Goal: Information Seeking & Learning: Check status

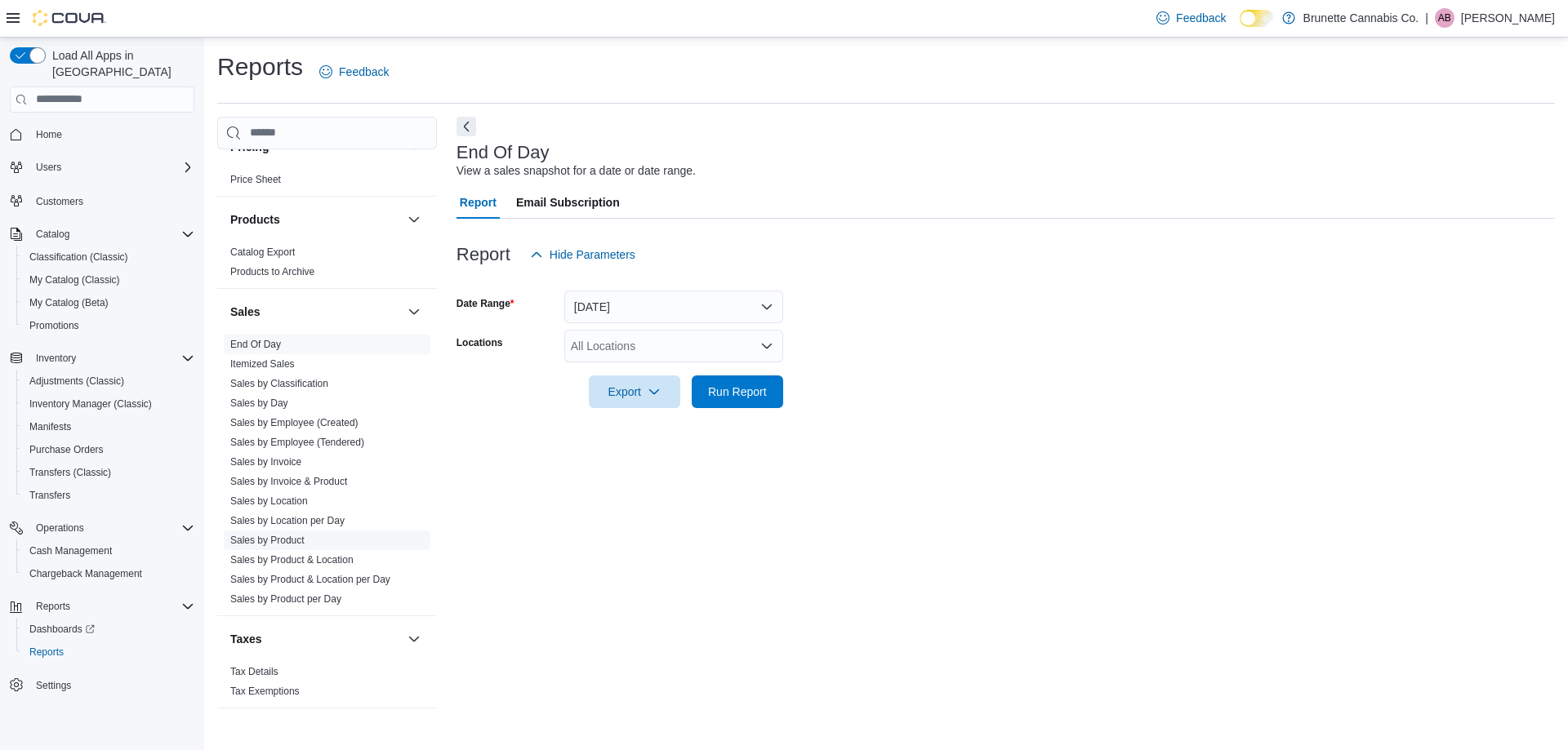
scroll to position [438, 0]
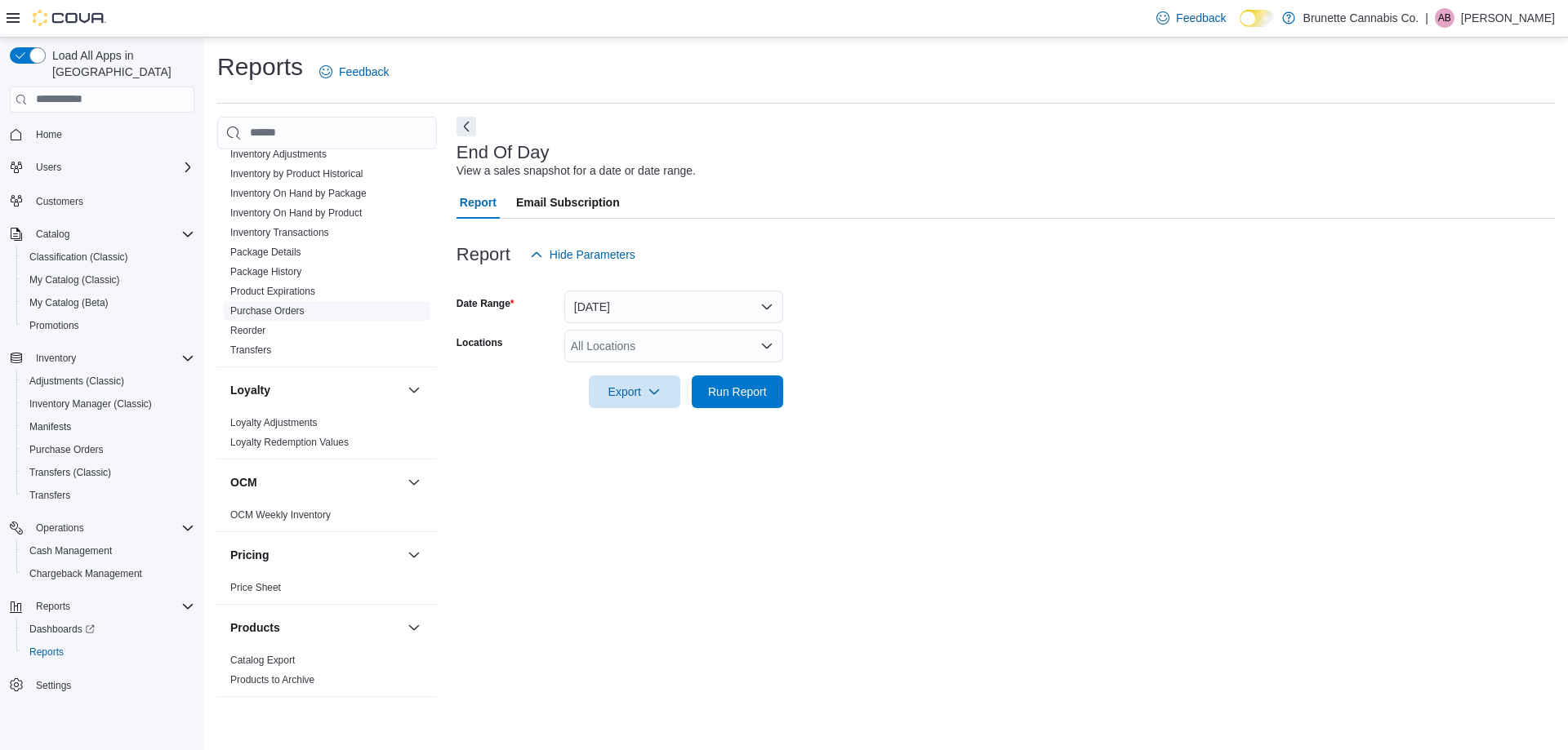
click at [276, 305] on link "Purchase Orders" at bounding box center [267, 311] width 75 height 11
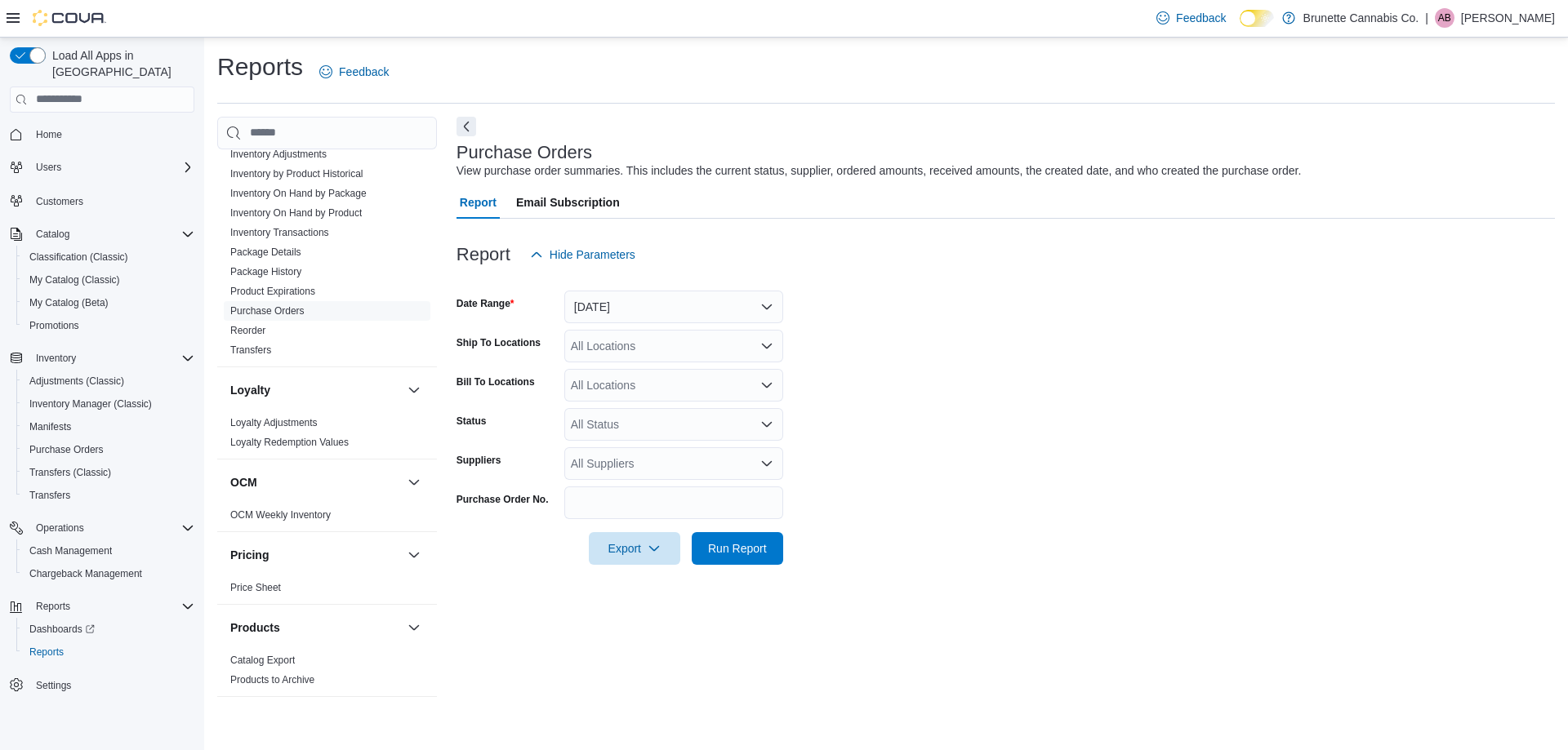
click at [762, 462] on icon "Open list of options" at bounding box center [767, 463] width 13 height 13
type input "***"
click at [674, 489] on span "Smyle Brands" at bounding box center [673, 490] width 199 height 16
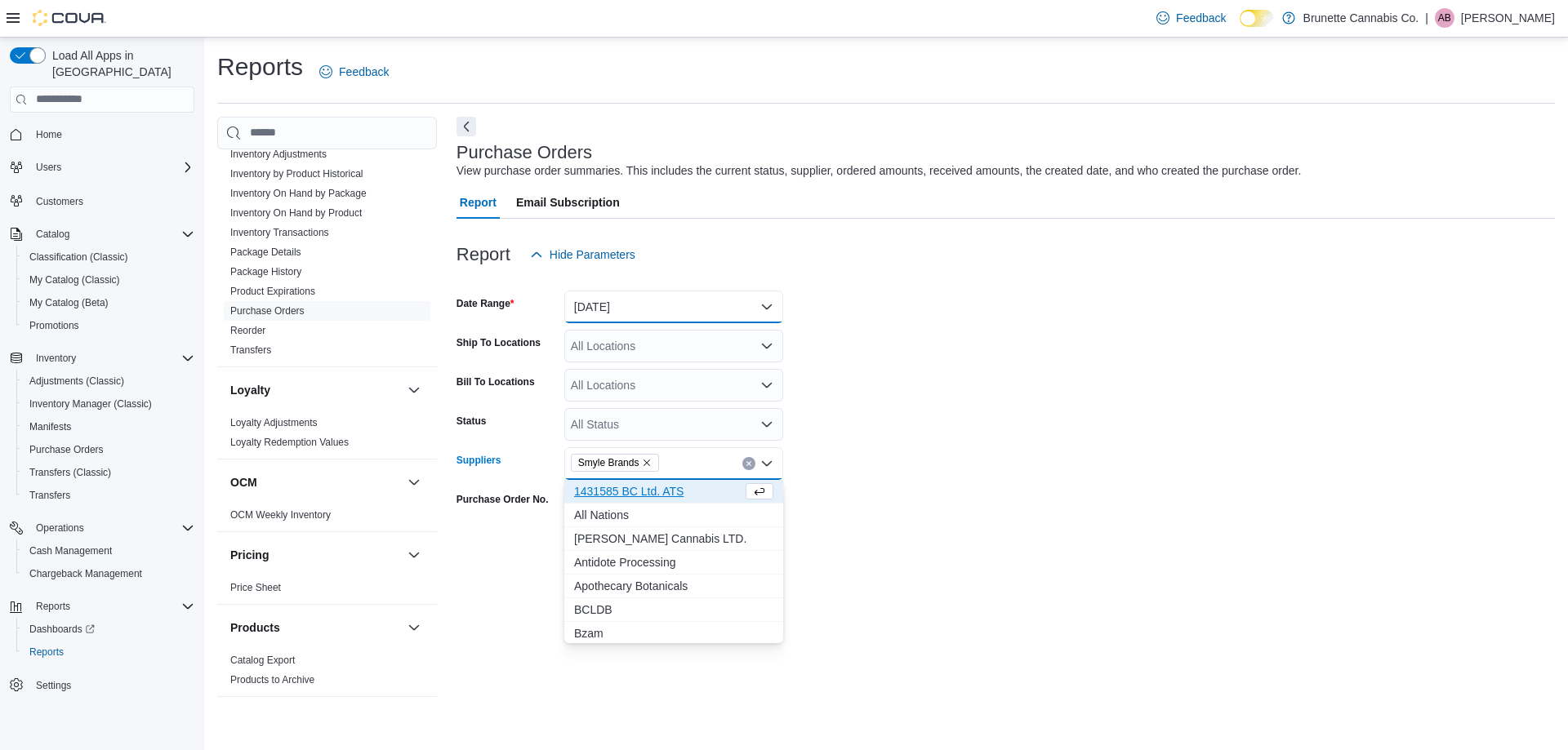
click at [752, 304] on button "[DATE]" at bounding box center [674, 306] width 219 height 33
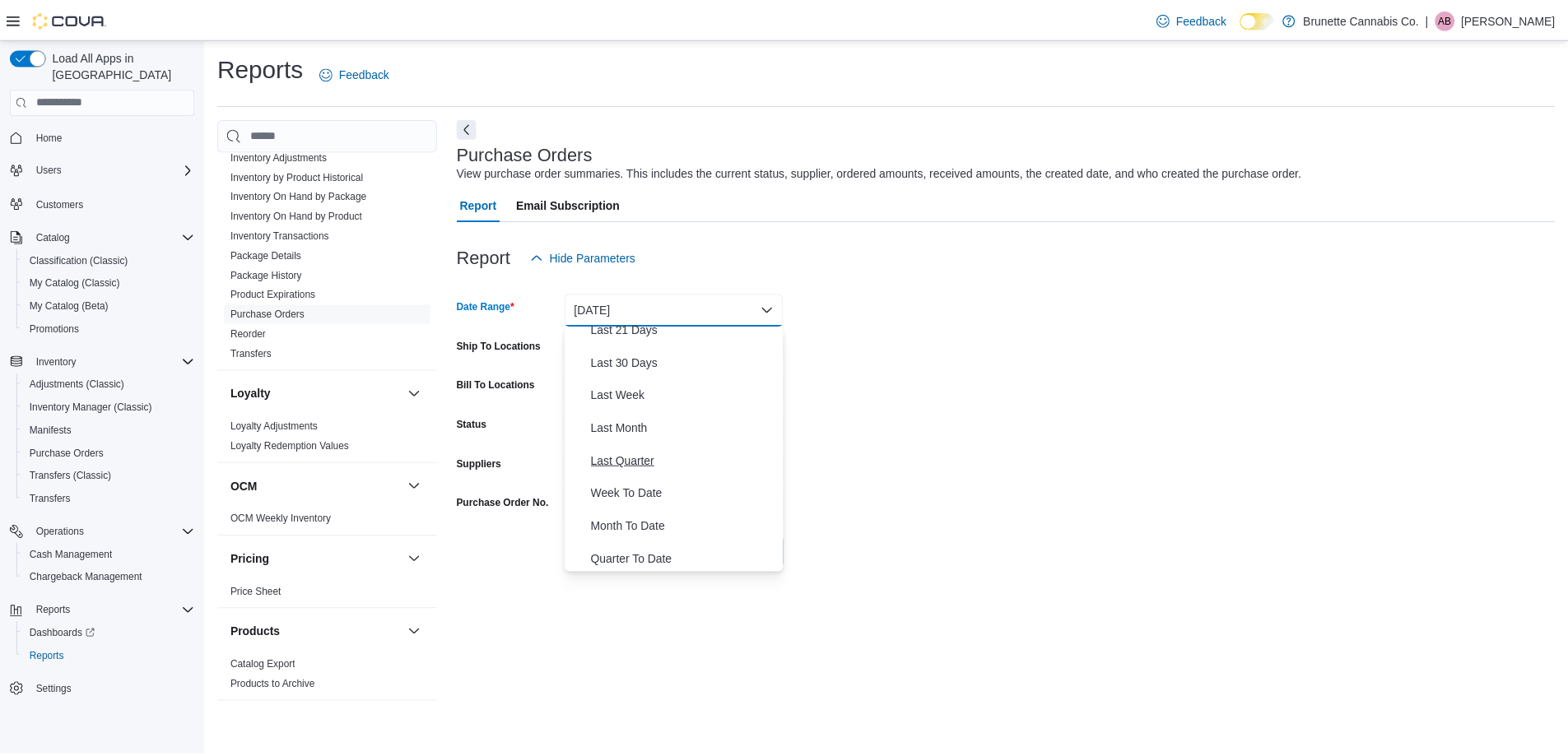
scroll to position [247, 0]
click at [679, 497] on span "Month To Date" at bounding box center [688, 490] width 187 height 20
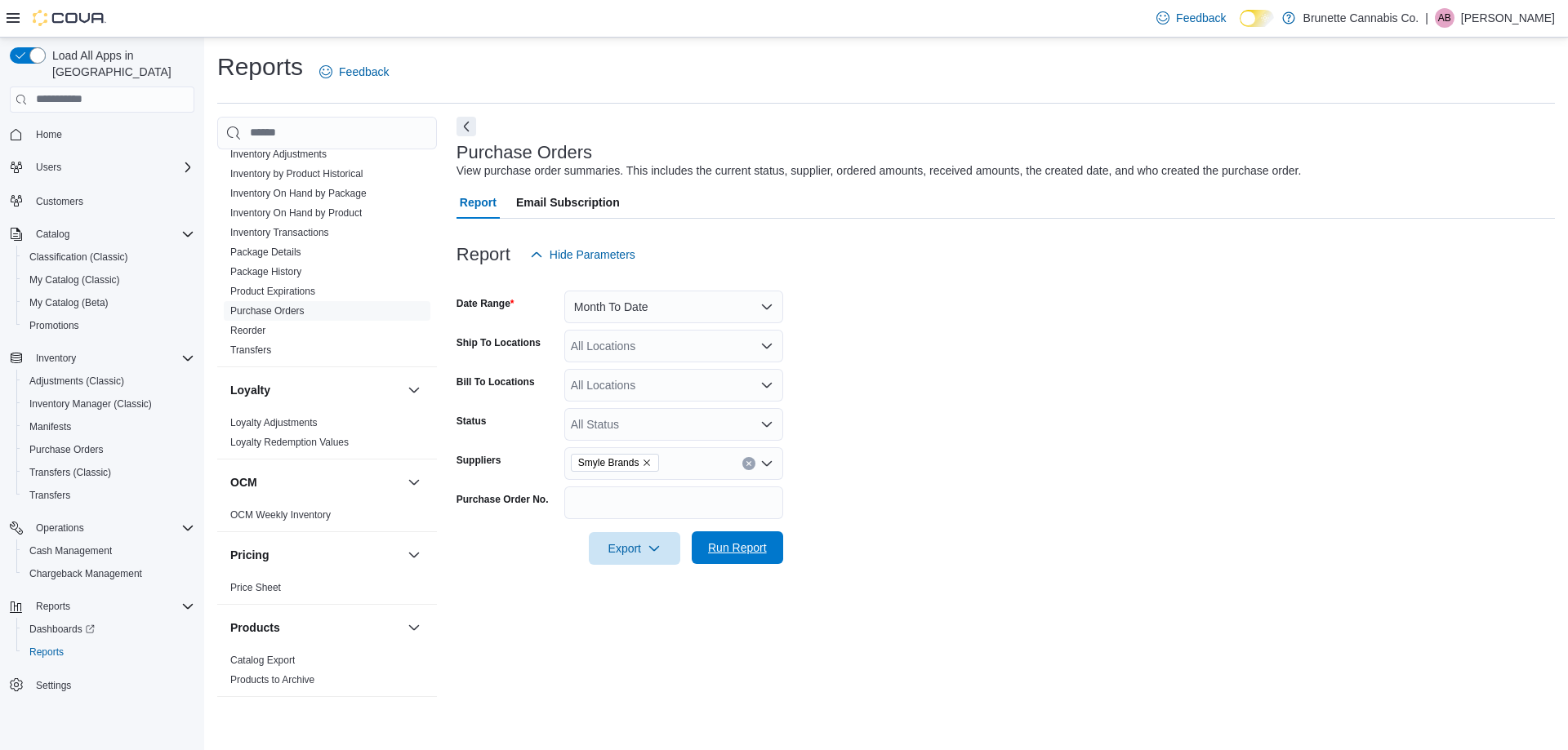
drag, startPoint x: 722, startPoint y: 538, endPoint x: 923, endPoint y: 497, distance: 205.1
click at [722, 539] on span "Run Report" at bounding box center [737, 547] width 72 height 33
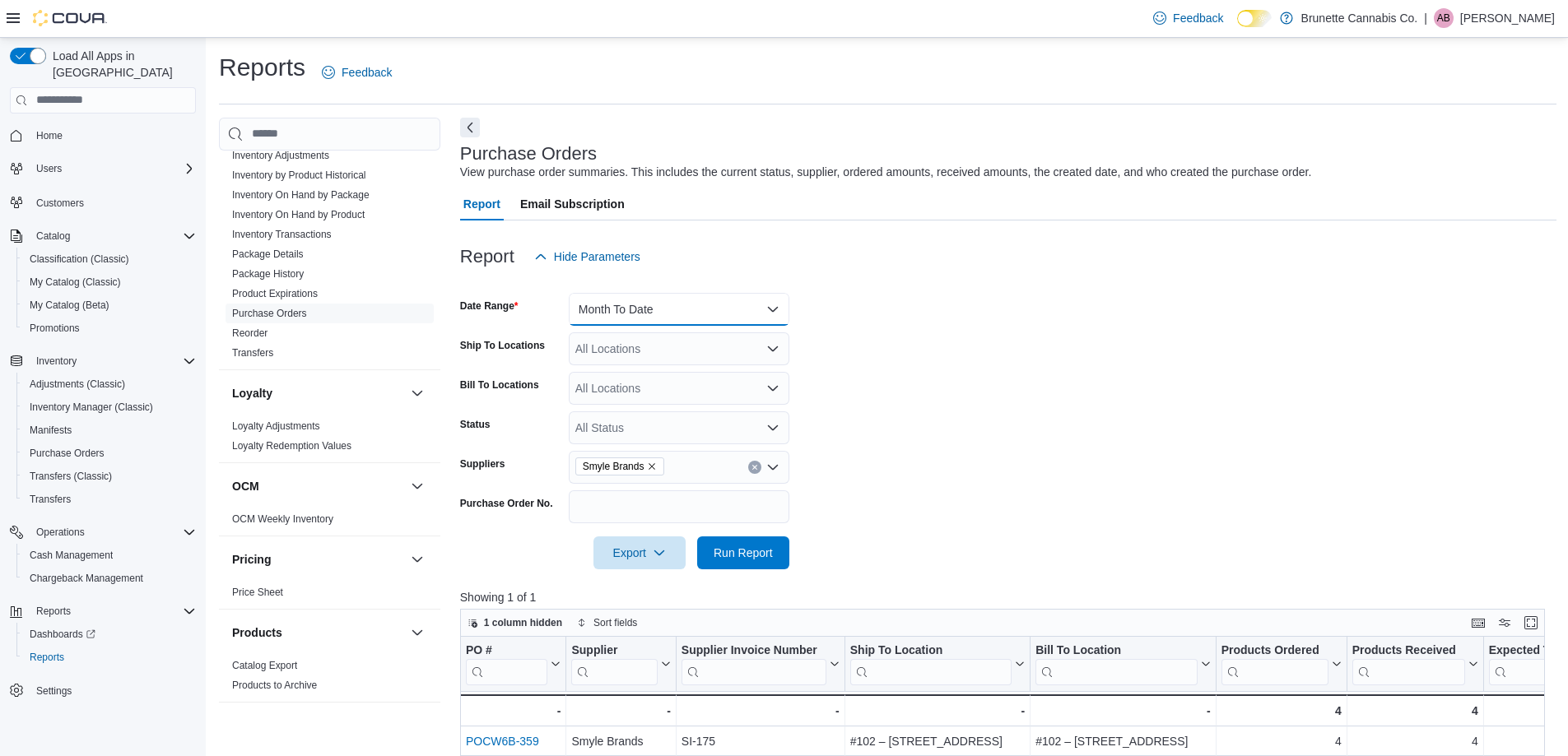
click at [728, 312] on button "Month To Date" at bounding box center [679, 309] width 220 height 33
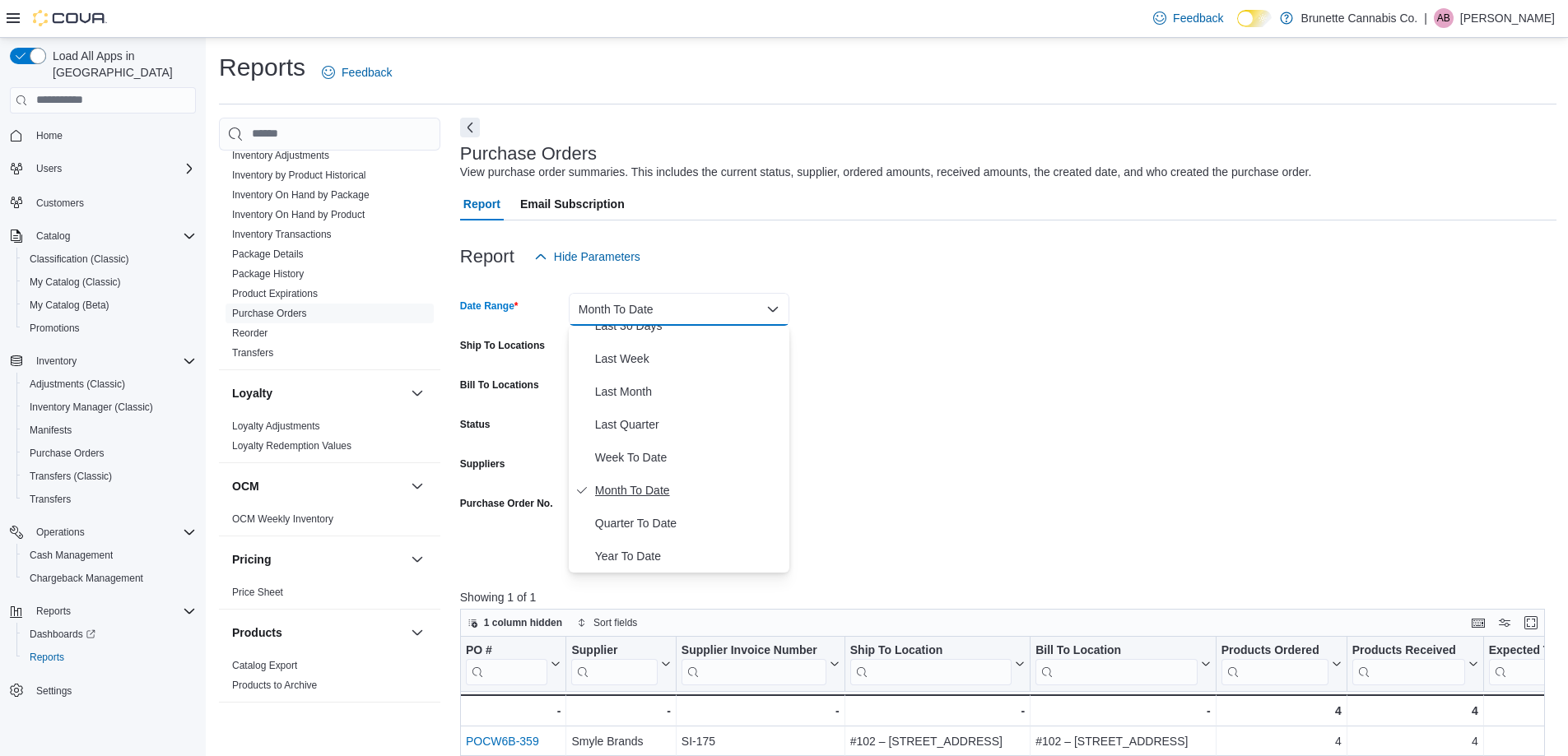
scroll to position [165, 0]
click at [700, 474] on span "Last Month" at bounding box center [688, 474] width 187 height 20
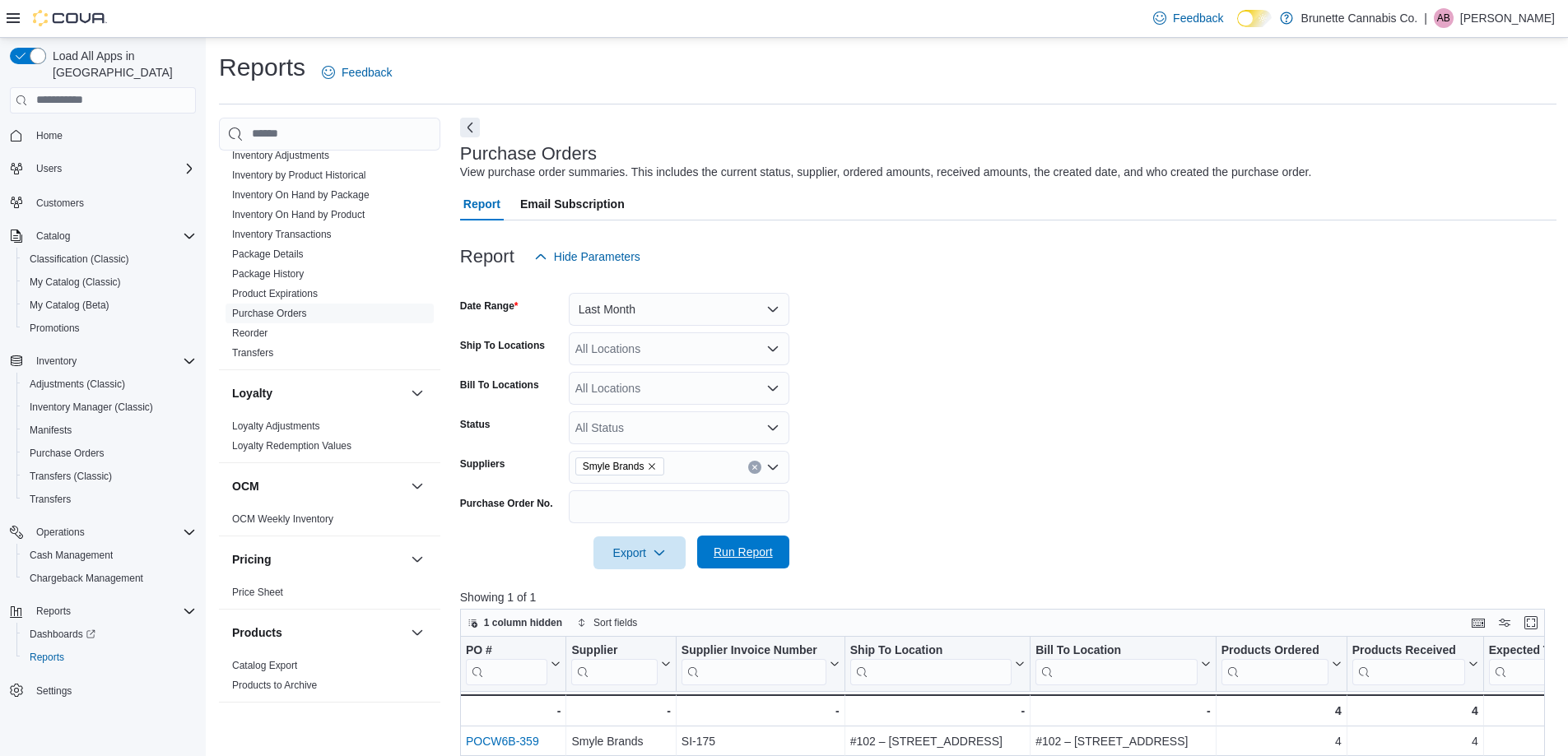
click at [725, 556] on span "Run Report" at bounding box center [743, 552] width 59 height 16
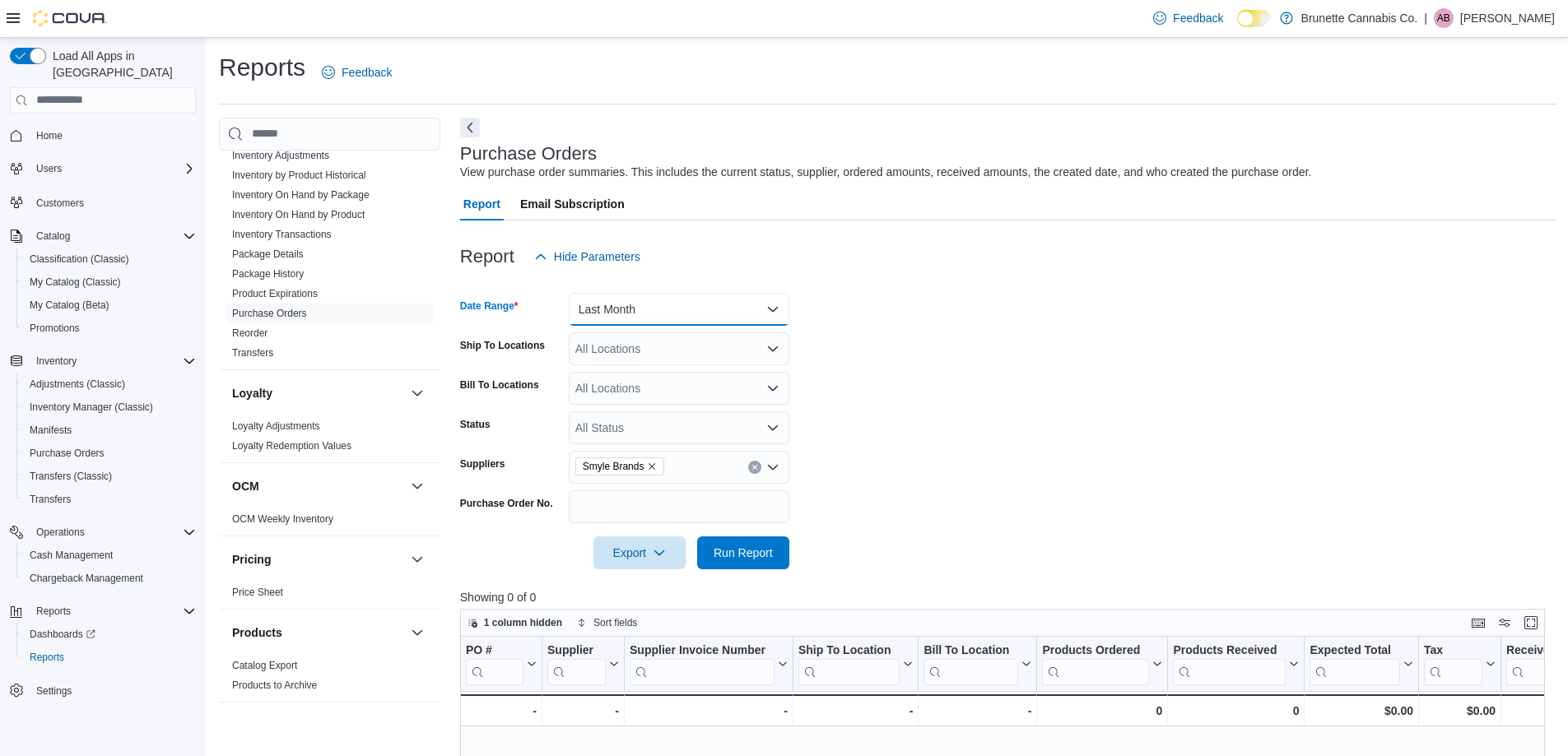
click at [725, 309] on button "Last Month" at bounding box center [679, 309] width 220 height 33
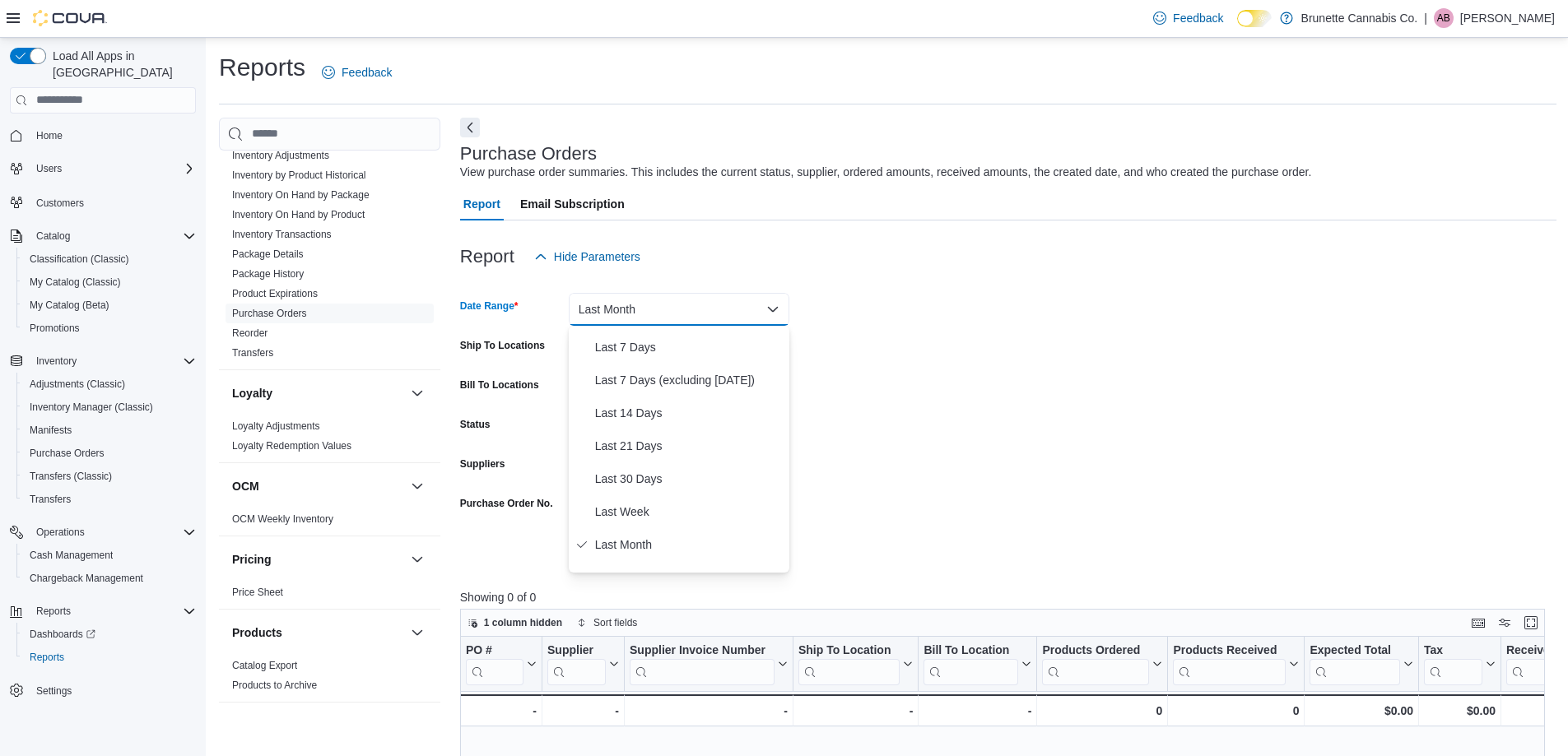
scroll to position [247, 0]
click at [674, 529] on span "Quarter To Date" at bounding box center [688, 523] width 187 height 20
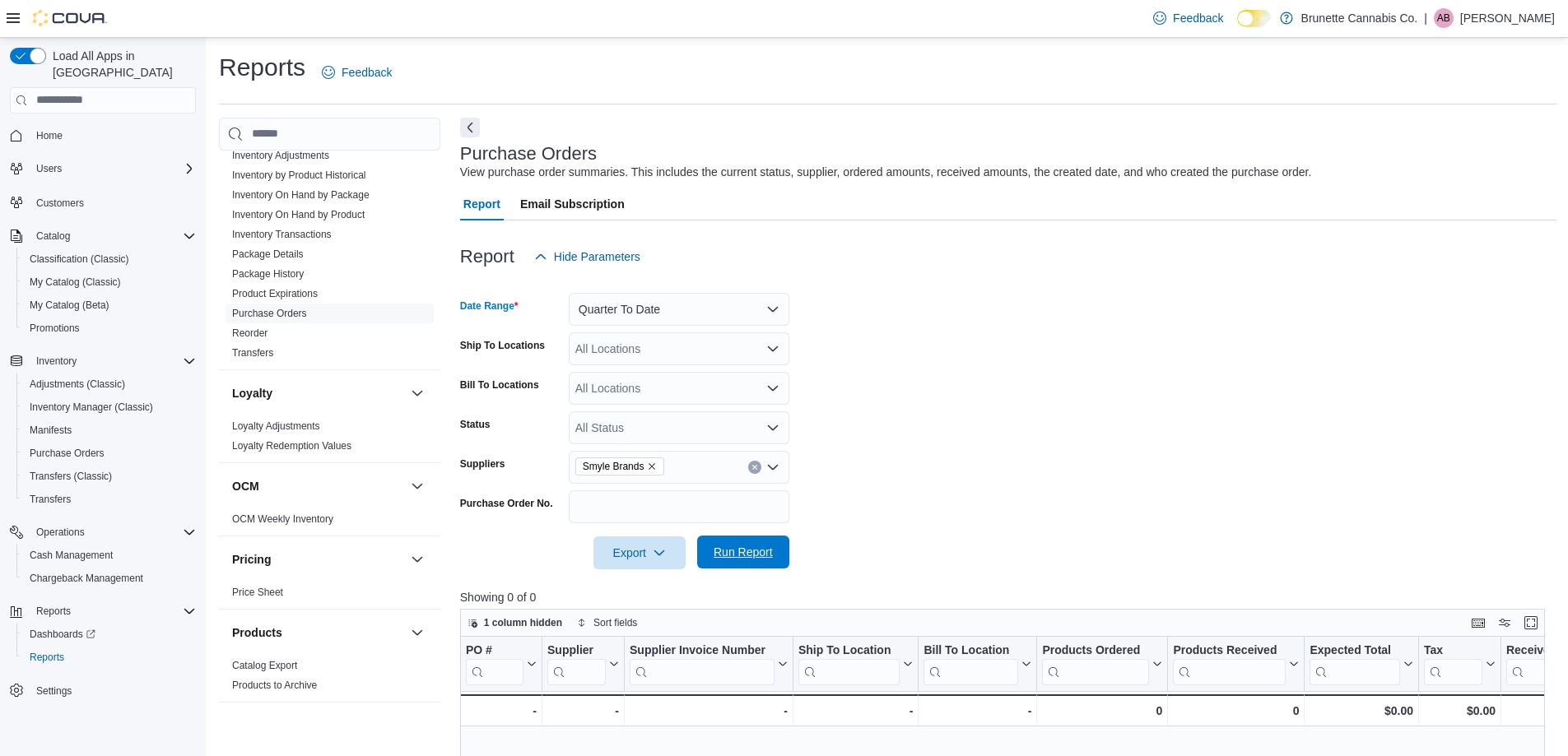
click at [743, 549] on span "Run Report" at bounding box center [743, 552] width 59 height 16
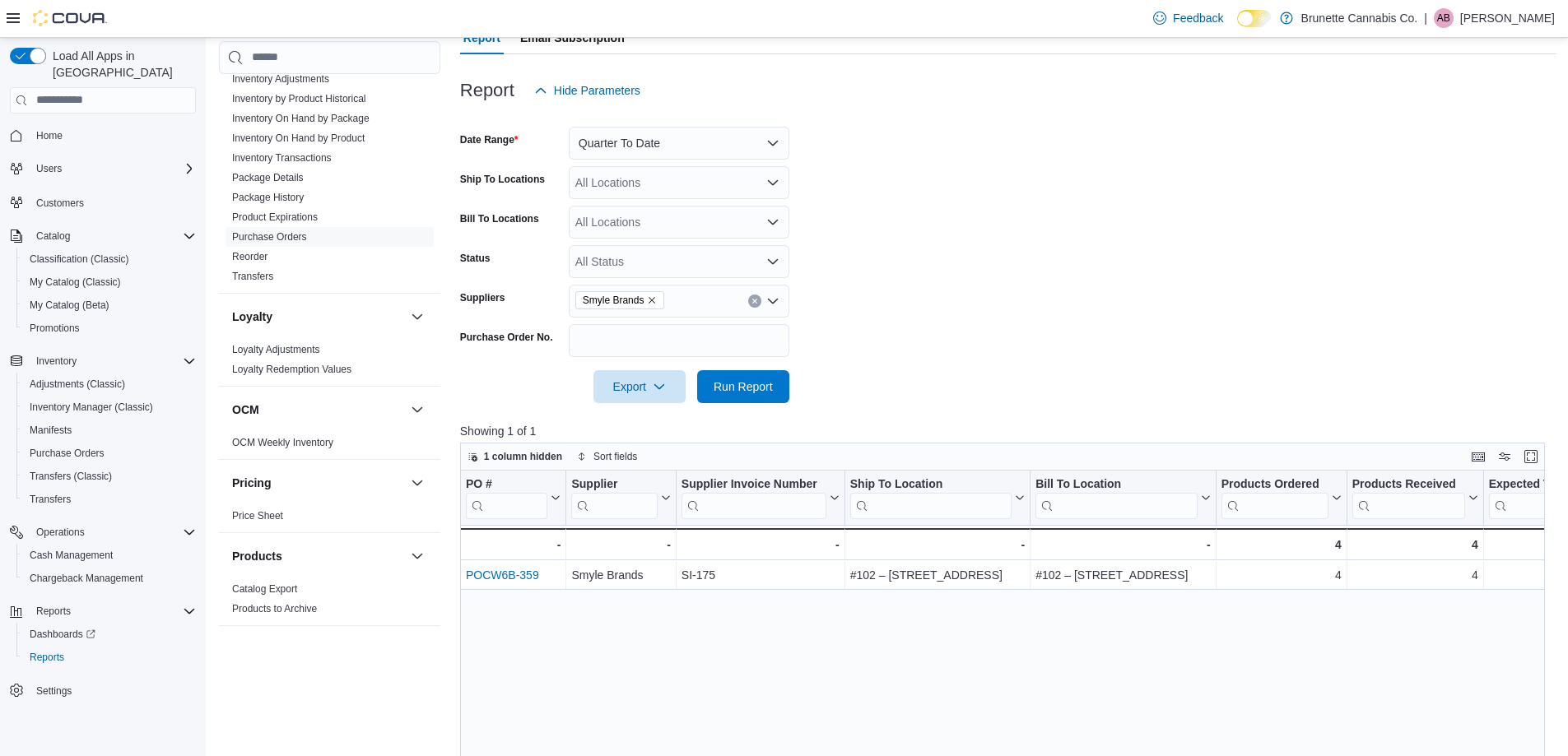
scroll to position [165, 0]
click at [783, 149] on button "Quarter To Date" at bounding box center [679, 144] width 220 height 33
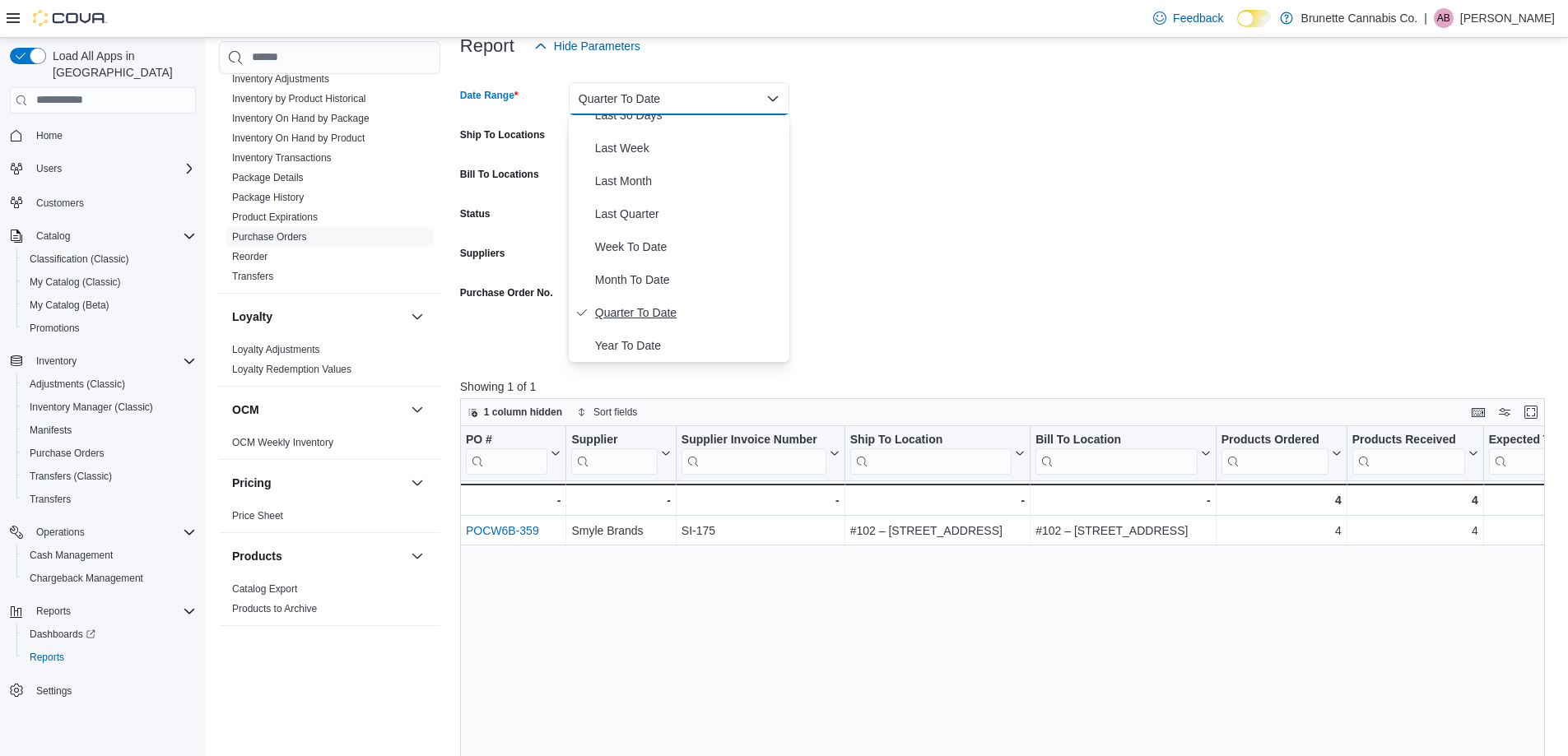
scroll to position [247, 0]
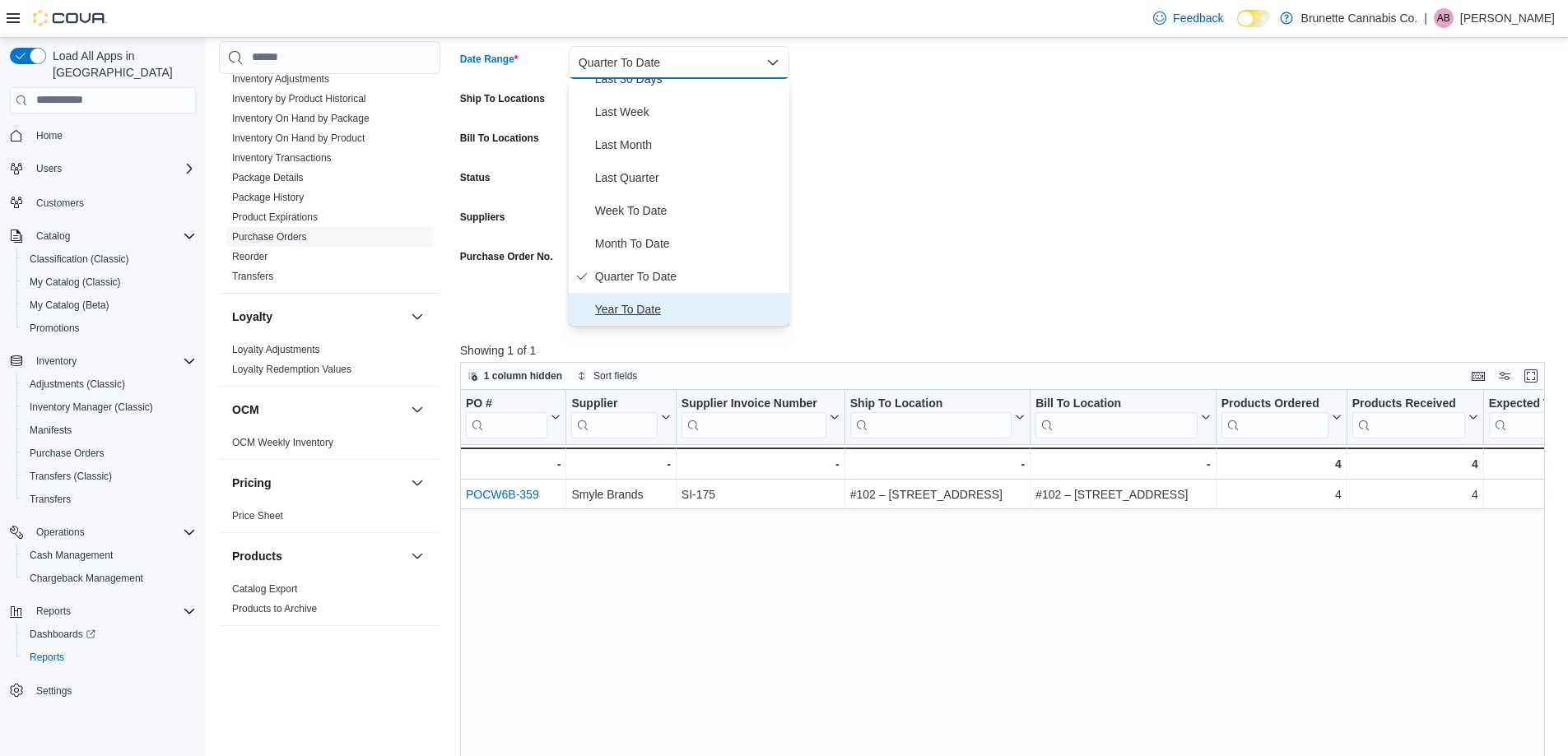
drag, startPoint x: 637, startPoint y: 315, endPoint x: 671, endPoint y: 310, distance: 34.4
click at [637, 315] on span "Year To Date" at bounding box center [688, 309] width 187 height 20
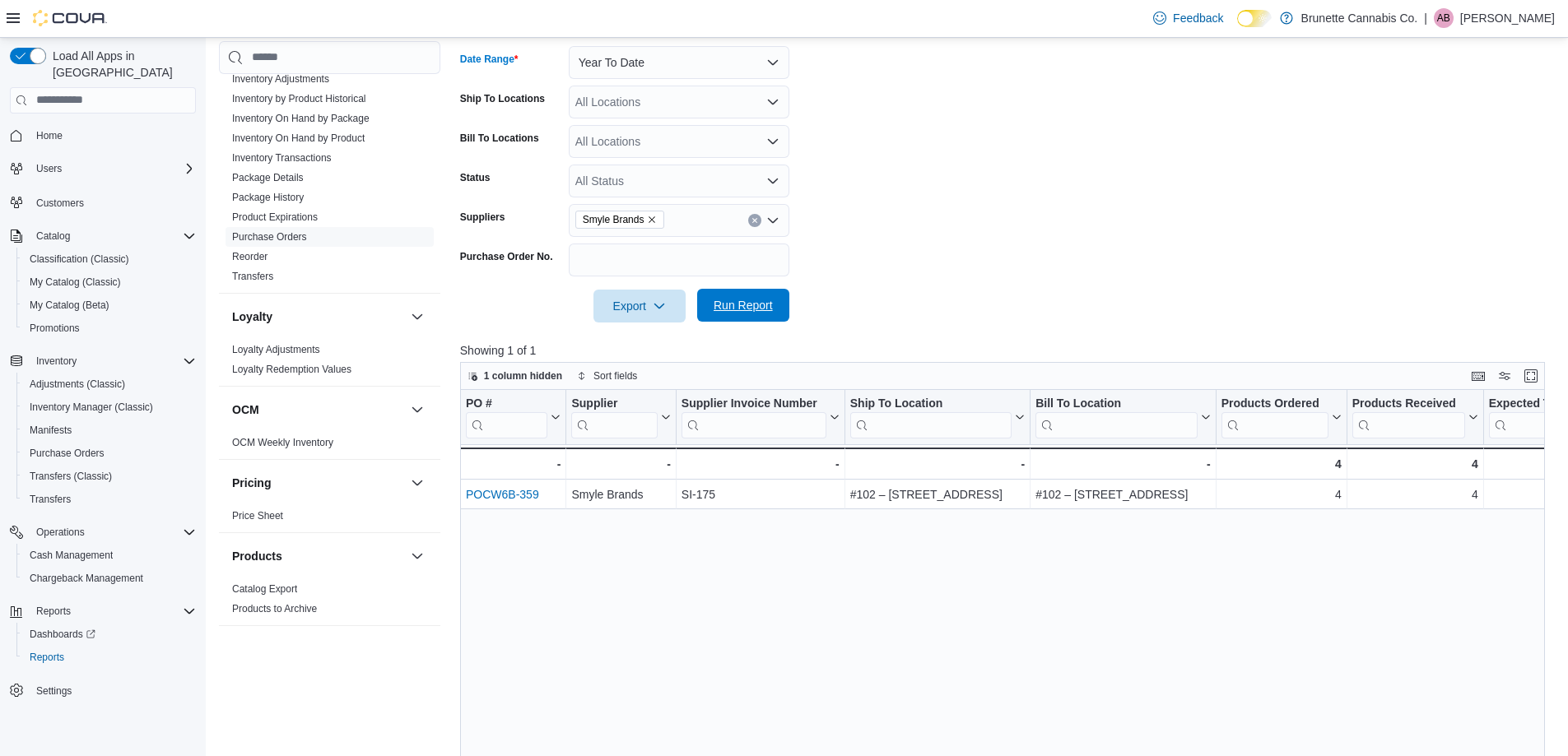
click at [738, 310] on span "Run Report" at bounding box center [743, 304] width 59 height 16
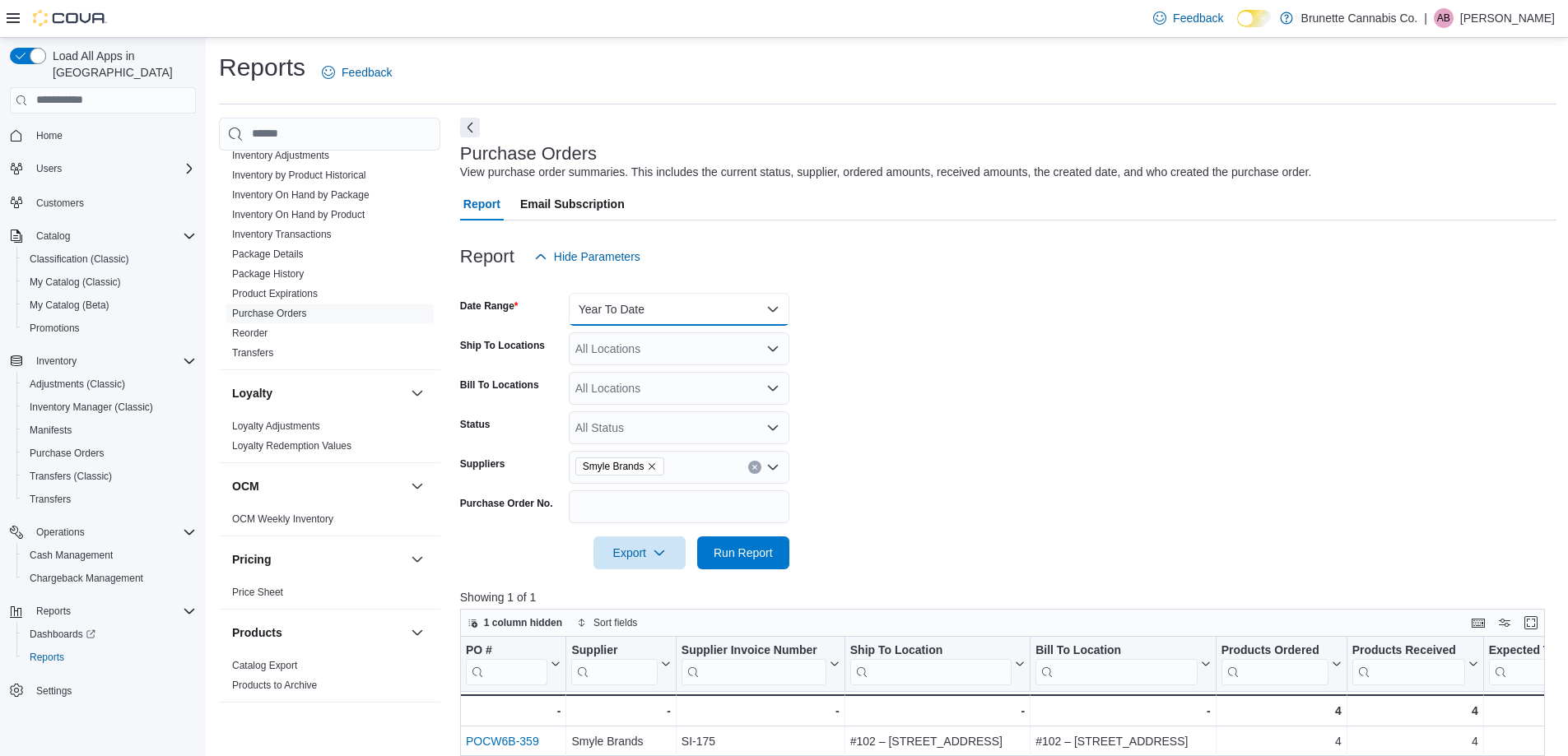
click at [637, 302] on button "Year To Date" at bounding box center [679, 309] width 220 height 33
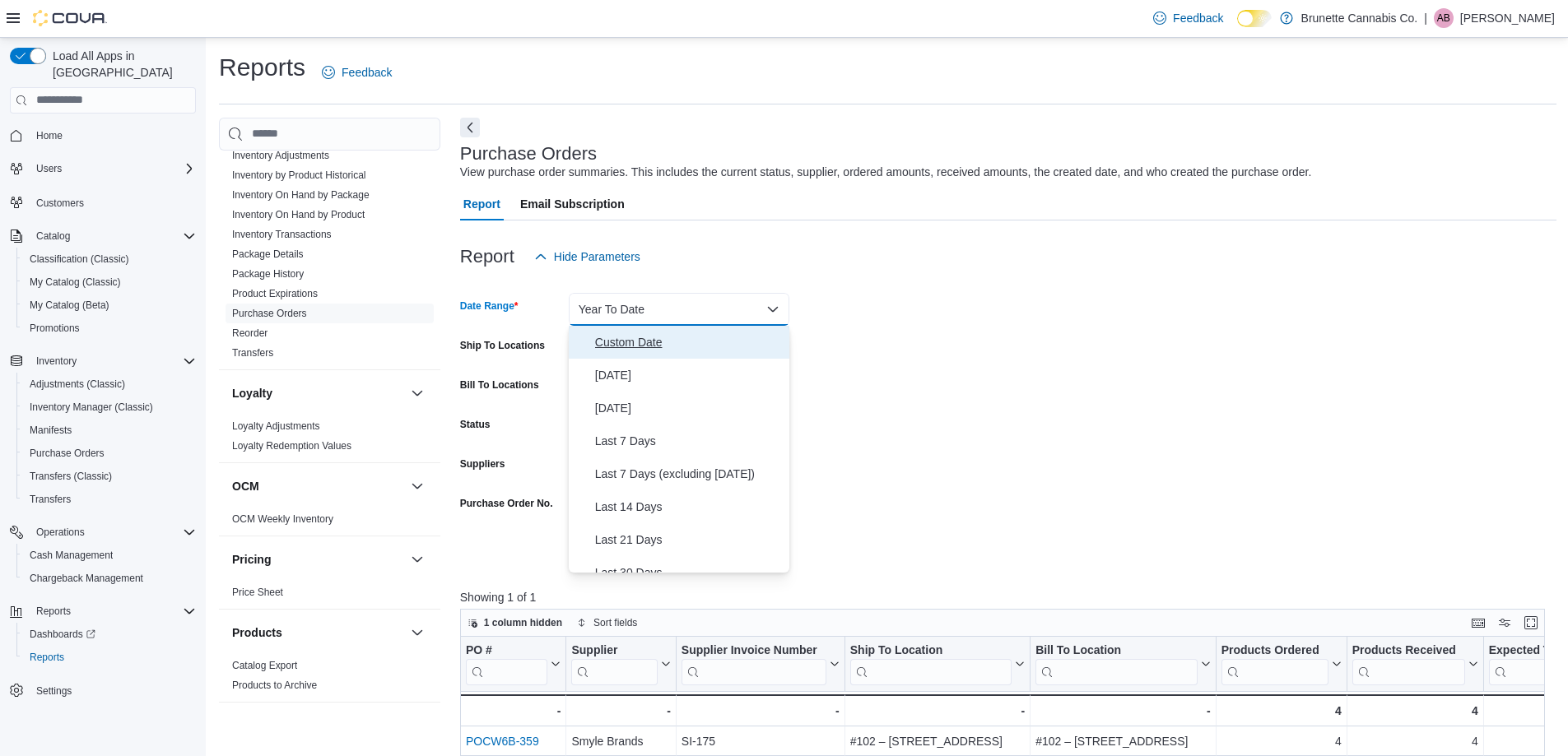
click at [636, 346] on span "Custom Date" at bounding box center [688, 342] width 187 height 20
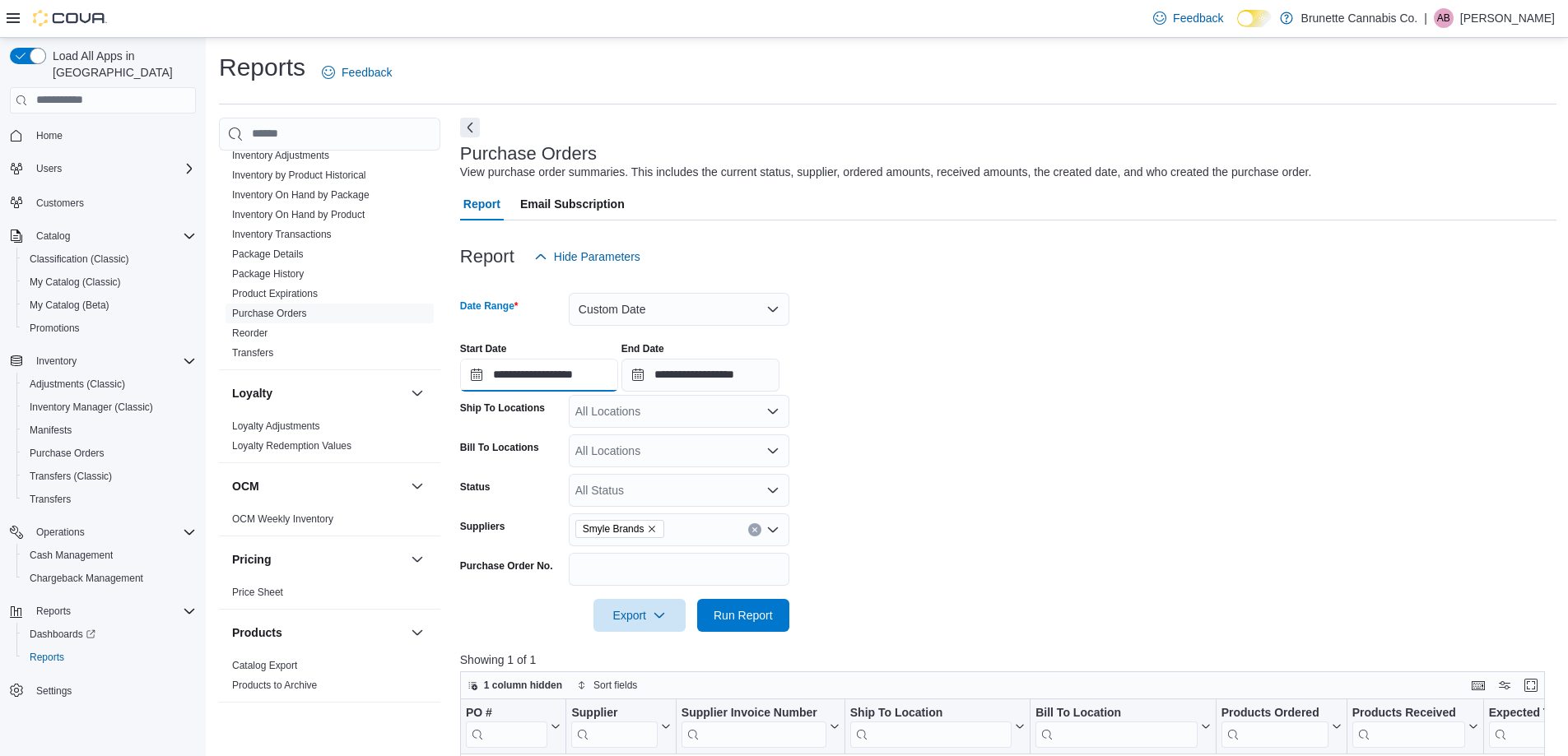
click at [519, 376] on input "**********" at bounding box center [540, 375] width 158 height 33
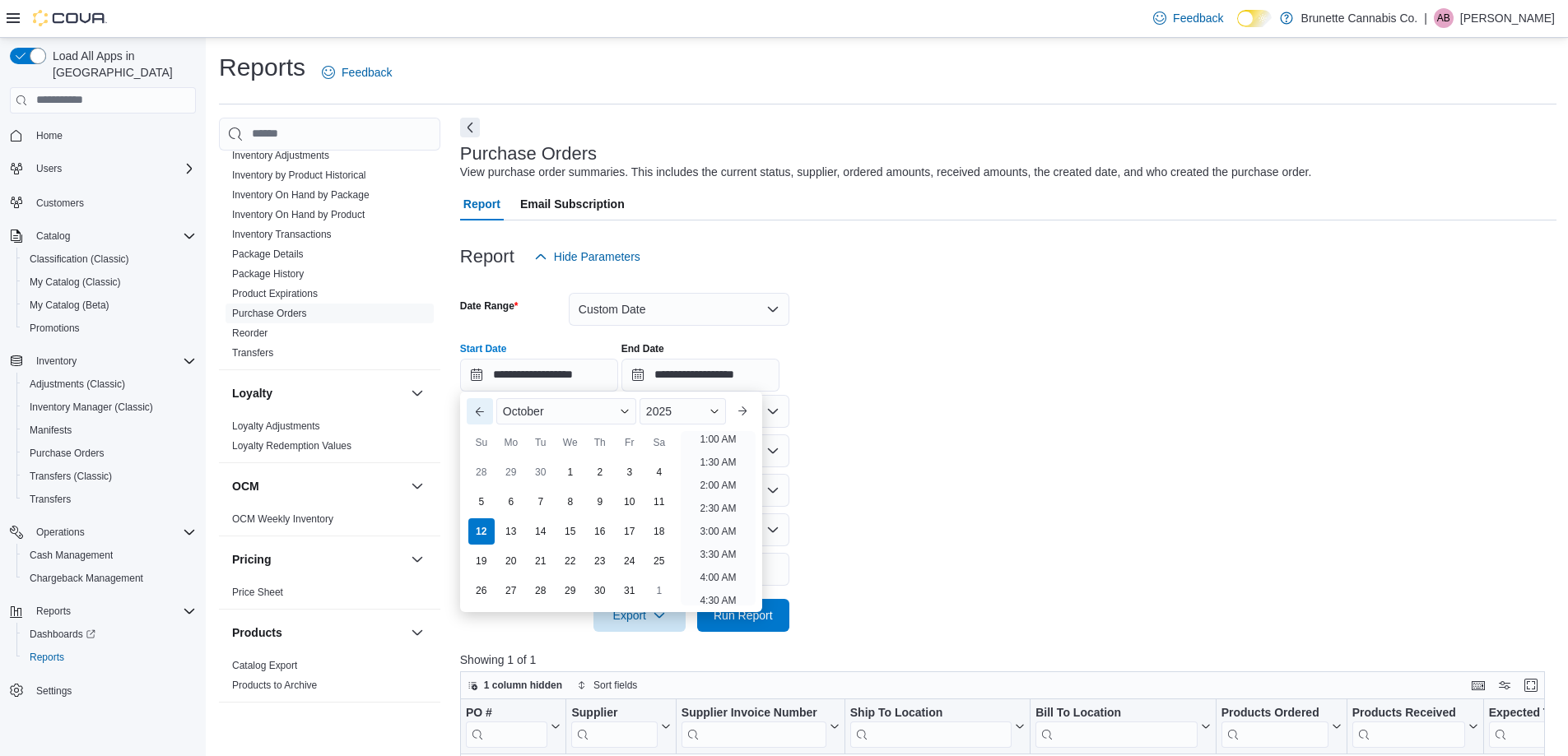
click at [478, 414] on button "Previous Month" at bounding box center [480, 411] width 26 height 26
click at [478, 413] on button "Previous Month" at bounding box center [480, 411] width 26 height 26
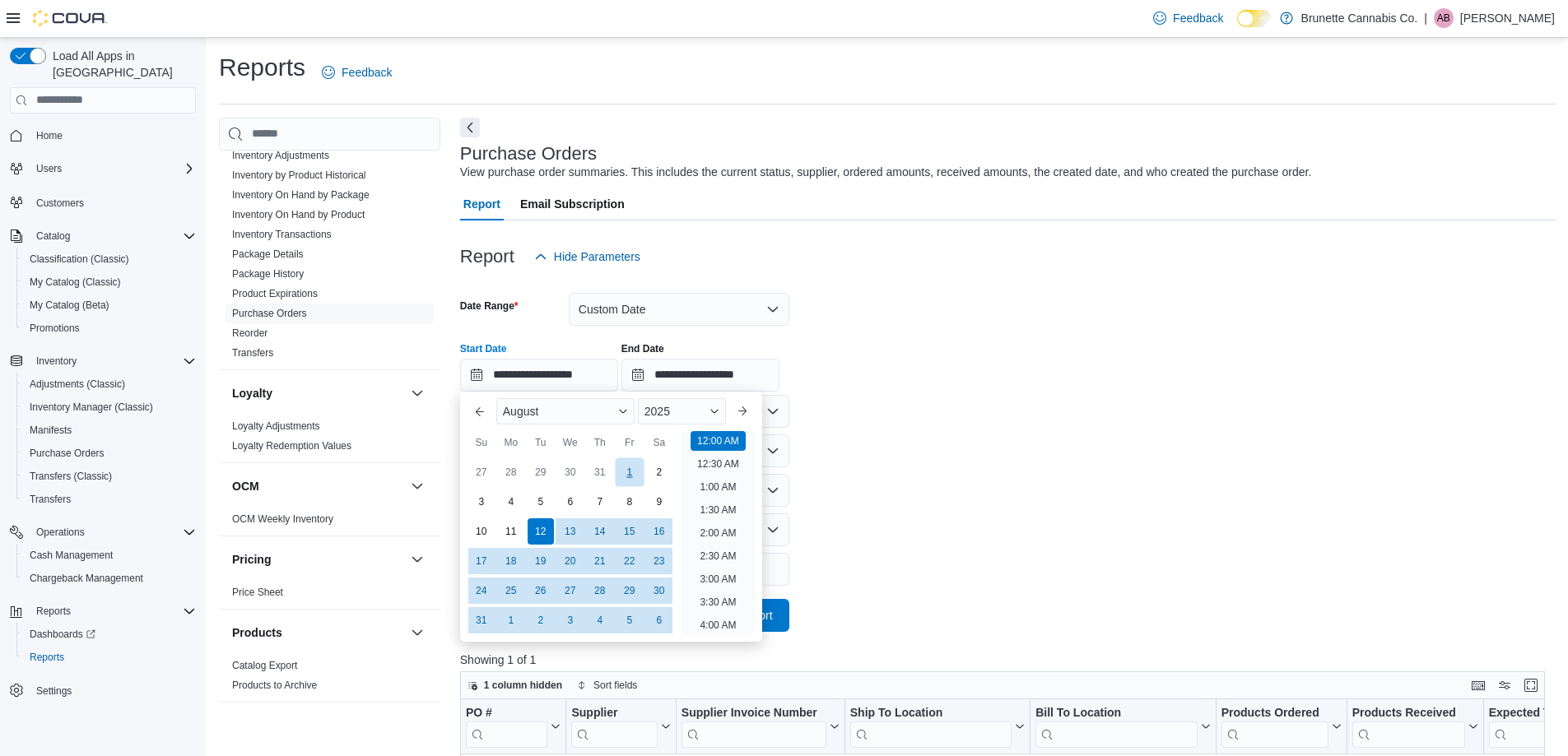
click at [623, 478] on div "1" at bounding box center [629, 472] width 29 height 29
type input "**********"
click at [825, 447] on form "**********" at bounding box center [1009, 452] width 1096 height 359
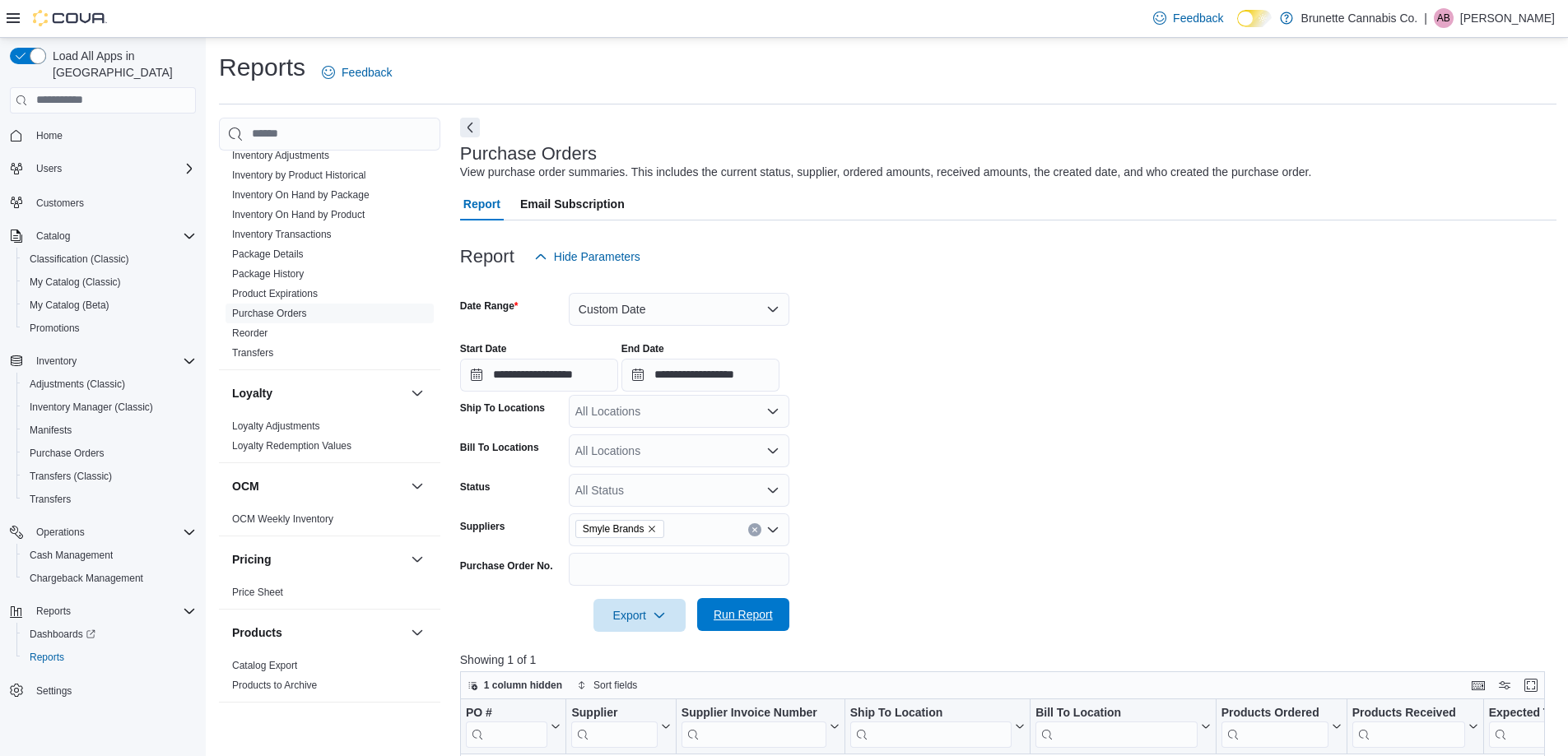
click at [765, 623] on span "Run Report" at bounding box center [743, 614] width 73 height 33
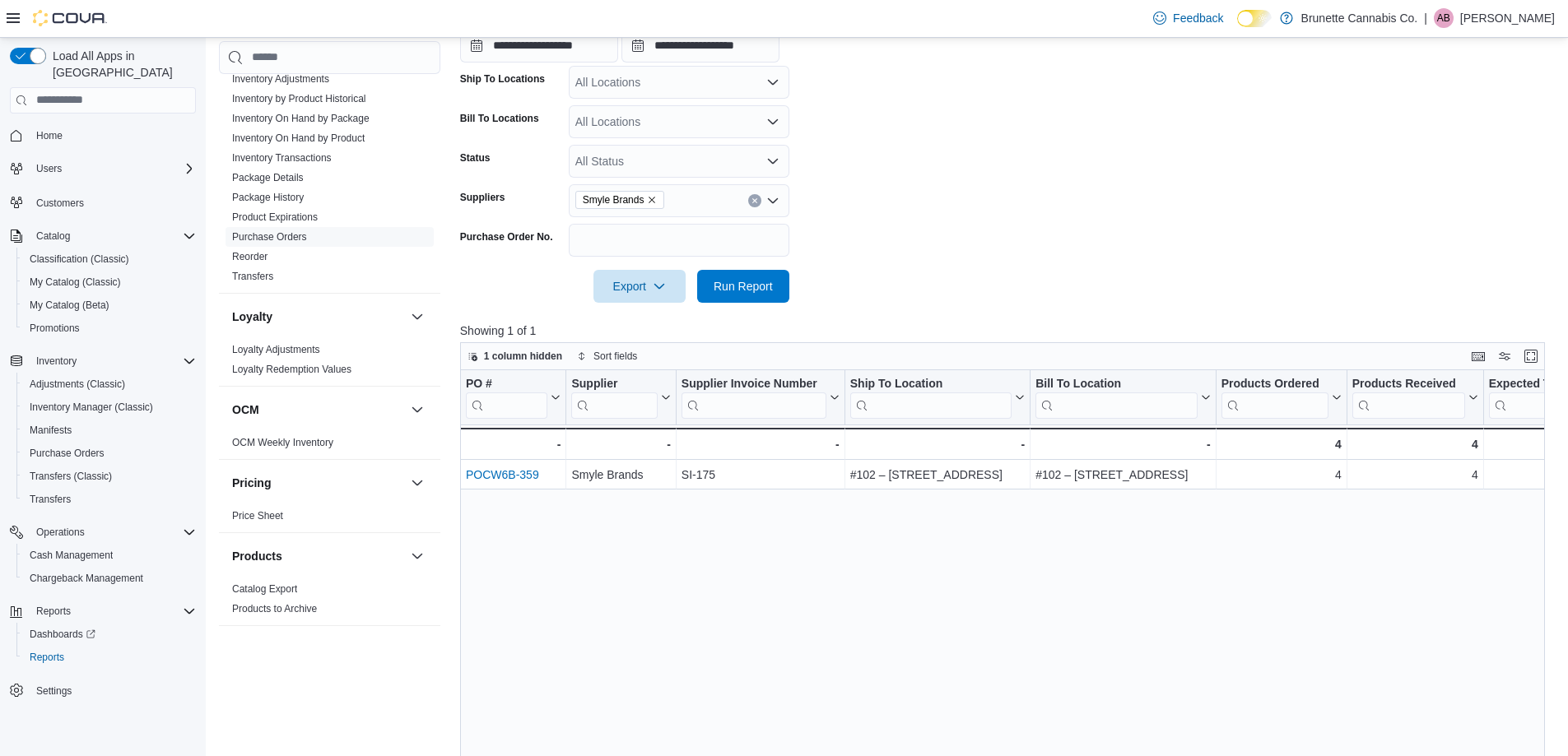
scroll to position [247, 0]
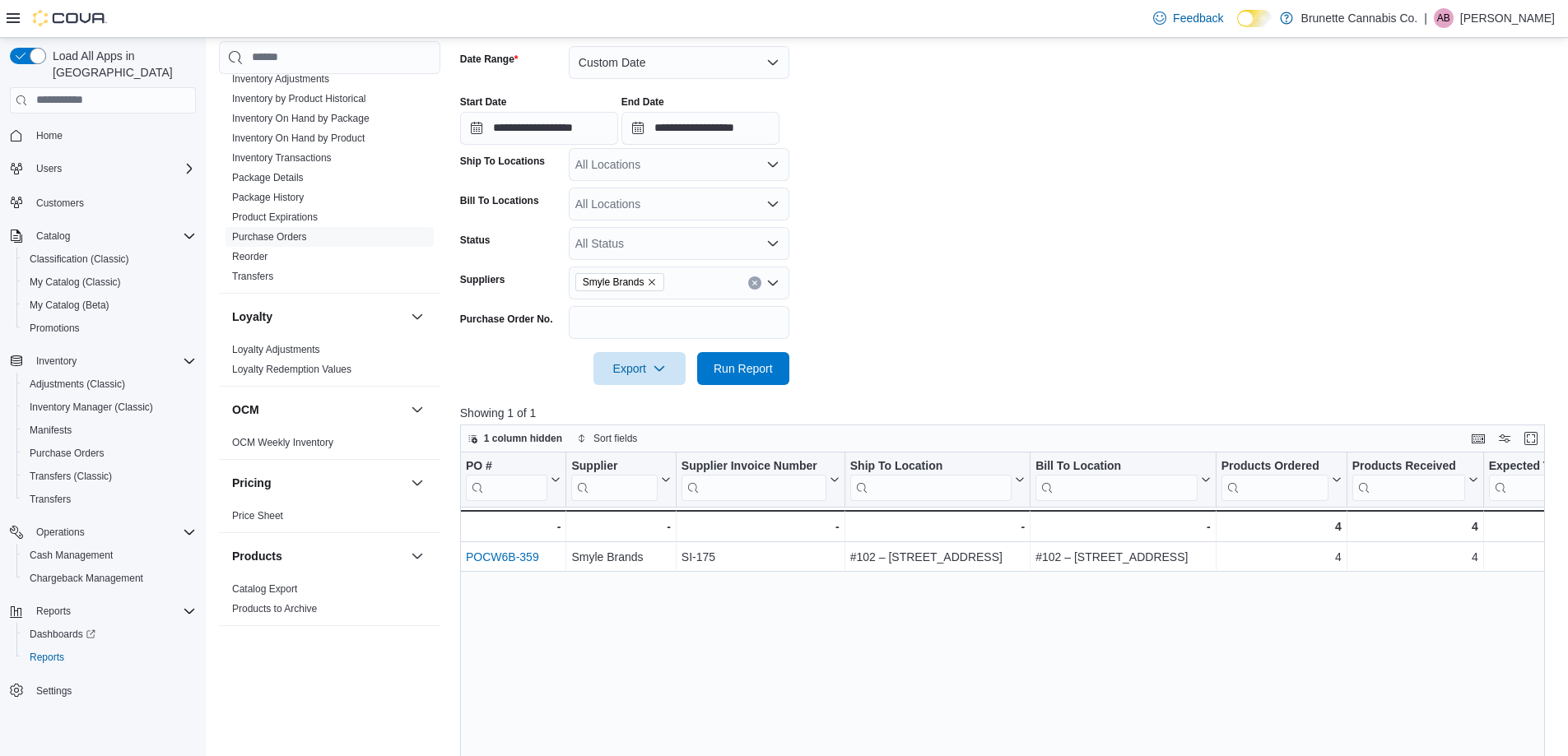
click at [652, 280] on icon "Remove Smyle Brands from selection in this group" at bounding box center [652, 282] width 9 height 9
type input "******"
click at [663, 330] on span "Island Therapeutics" at bounding box center [678, 334] width 201 height 16
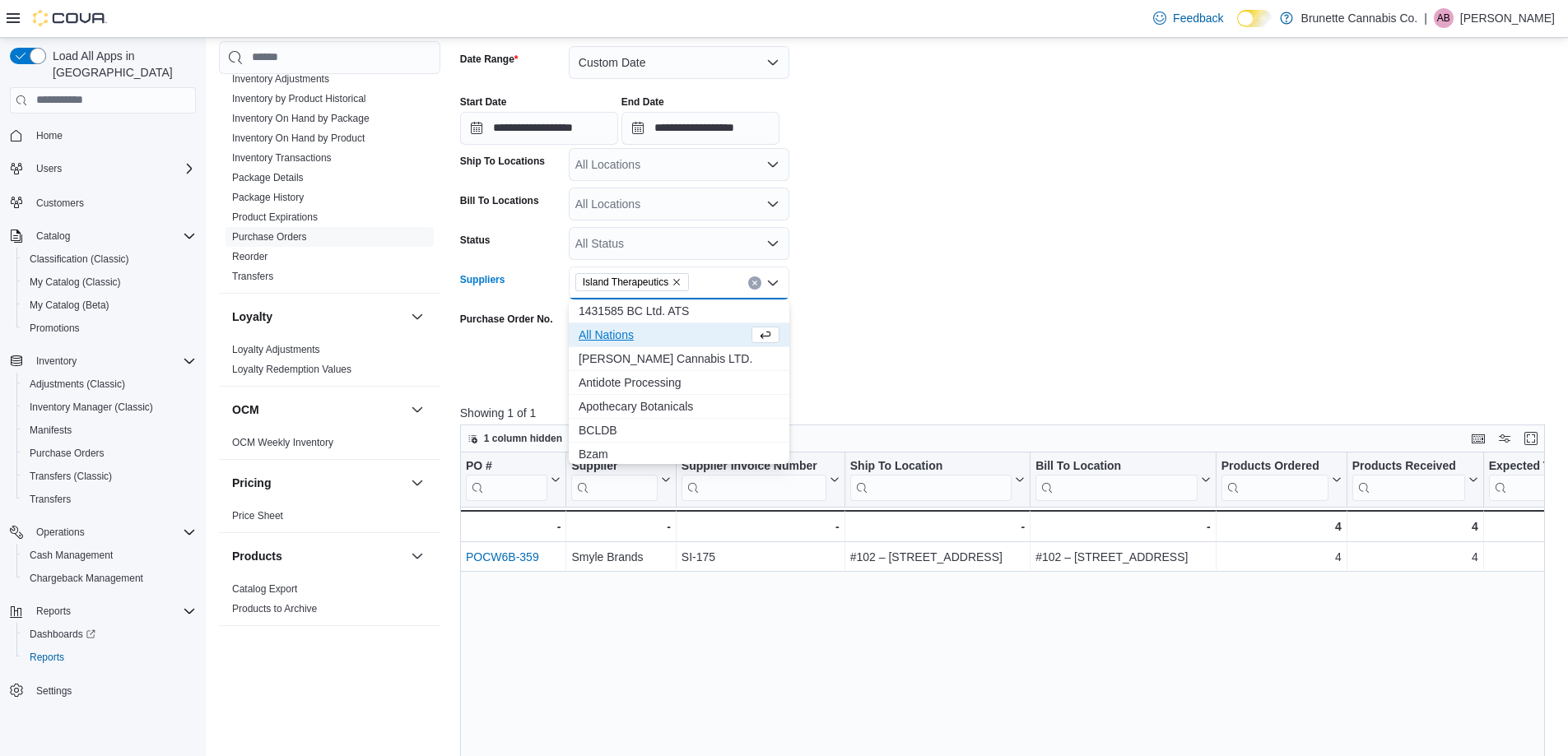
click at [894, 327] on form "**********" at bounding box center [1009, 205] width 1096 height 359
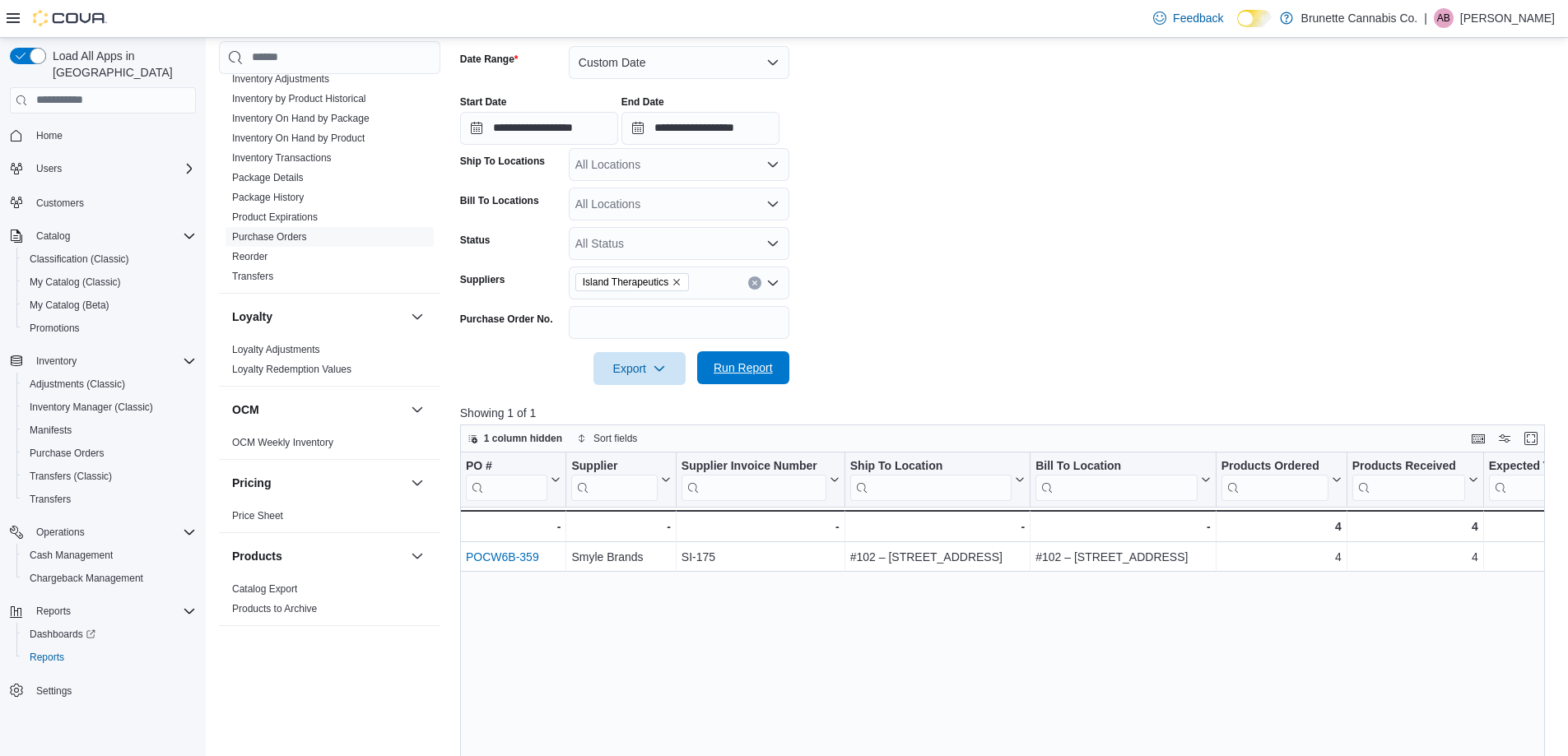
click at [762, 370] on span "Run Report" at bounding box center [743, 367] width 59 height 16
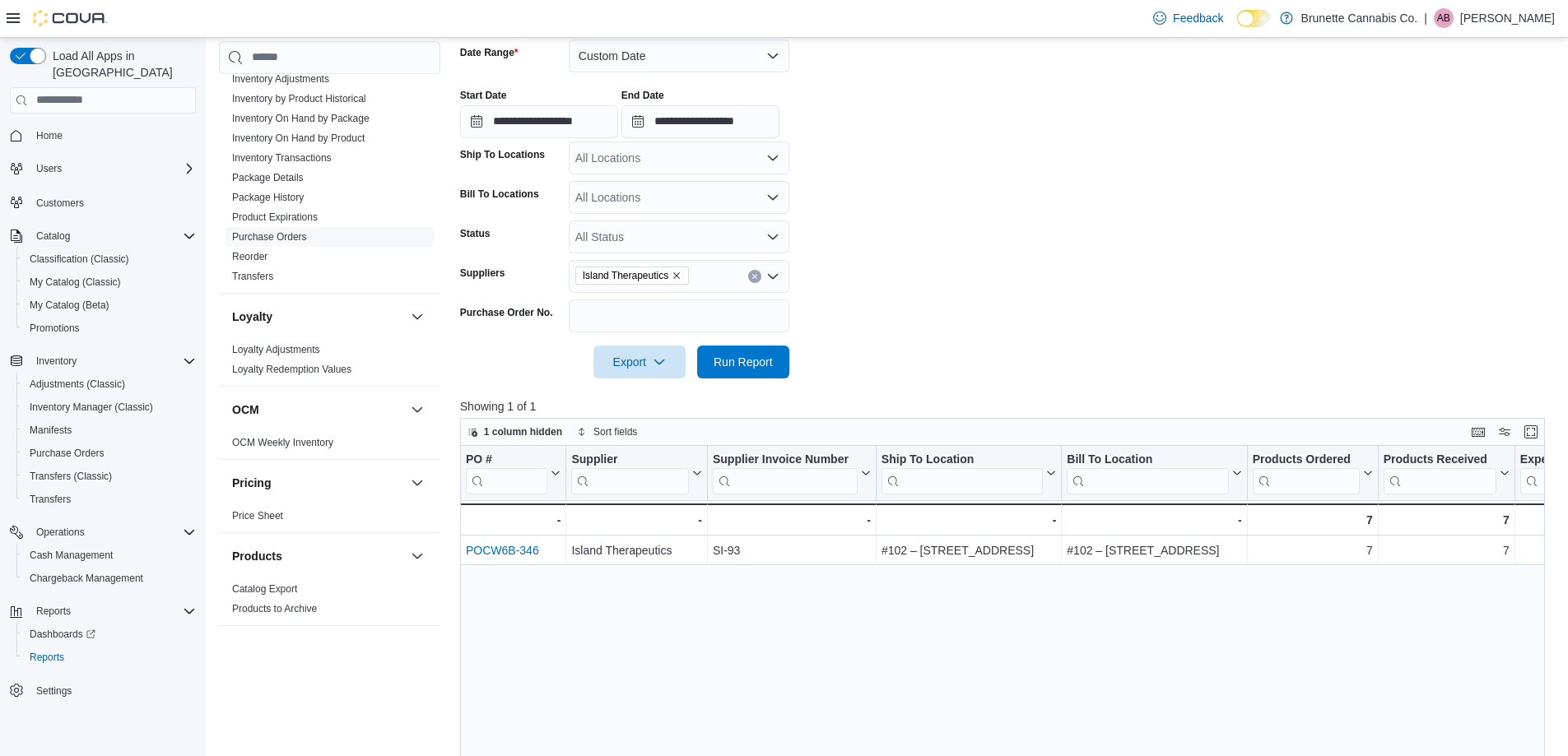
scroll to position [330, 0]
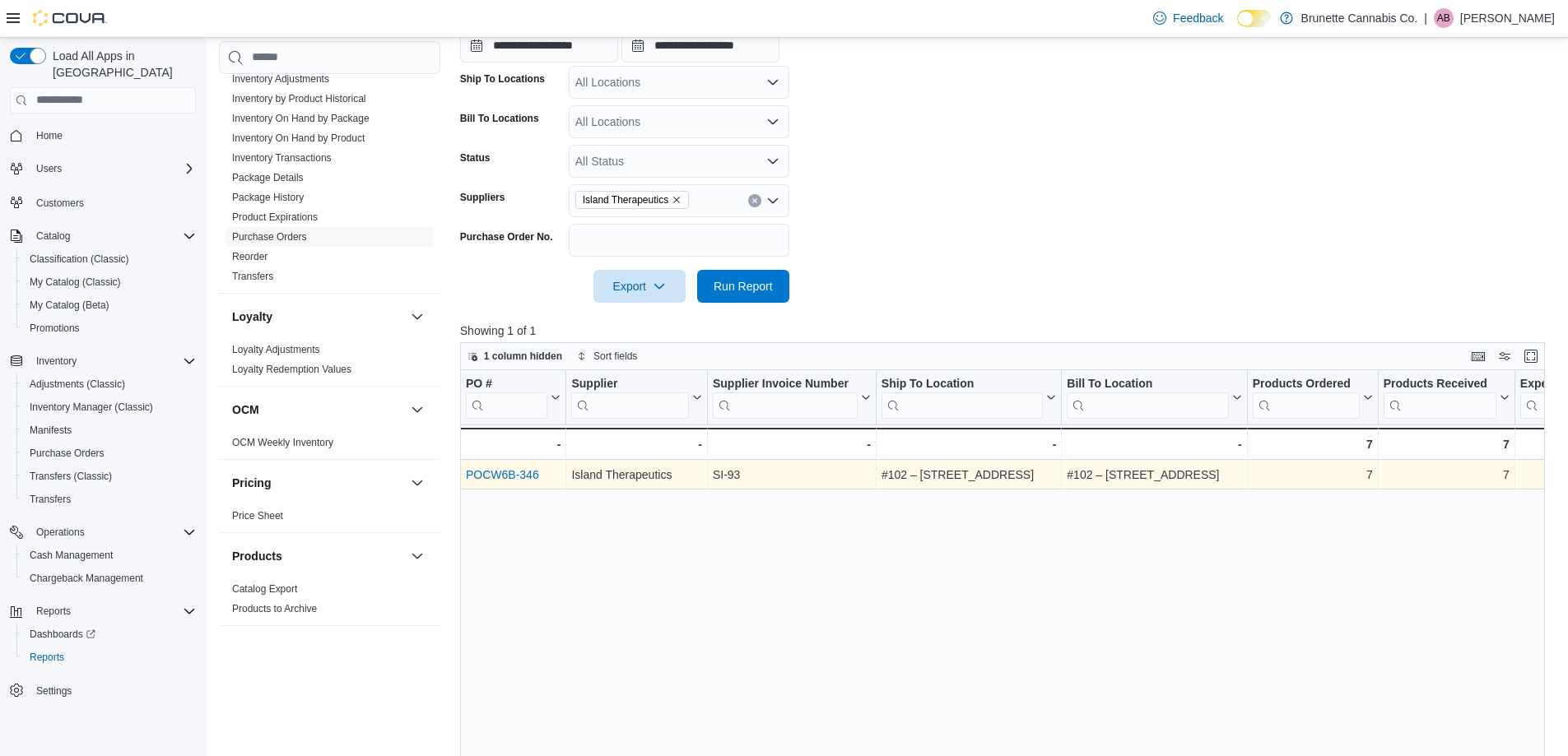
click at [523, 478] on link "POCW6B-346" at bounding box center [503, 475] width 73 height 13
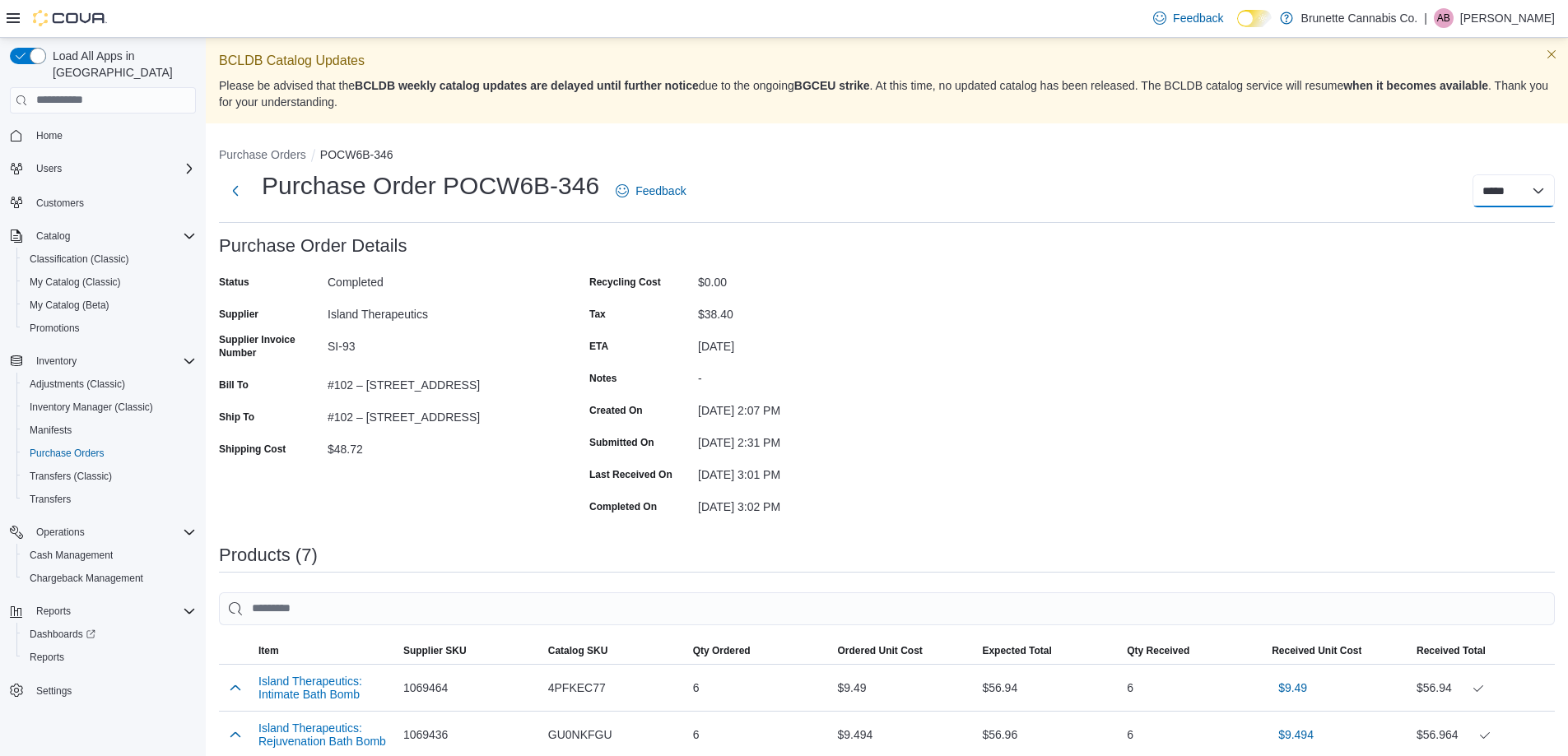
click at [1517, 200] on select "***** *****" at bounding box center [1512, 190] width 82 height 33
select select "**********"
click at [1485, 174] on select "***** *****" at bounding box center [1512, 190] width 82 height 33
select select
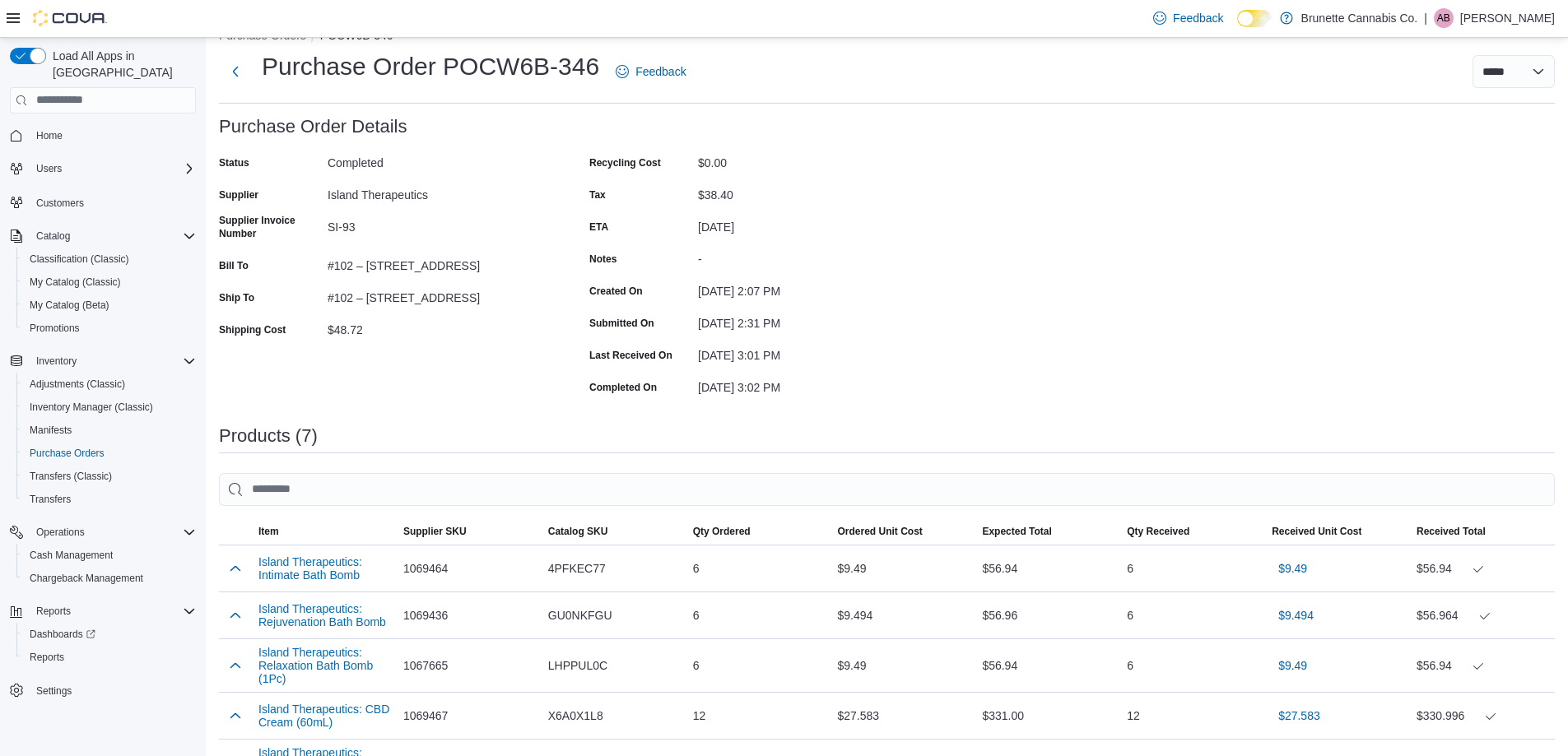
scroll to position [411, 0]
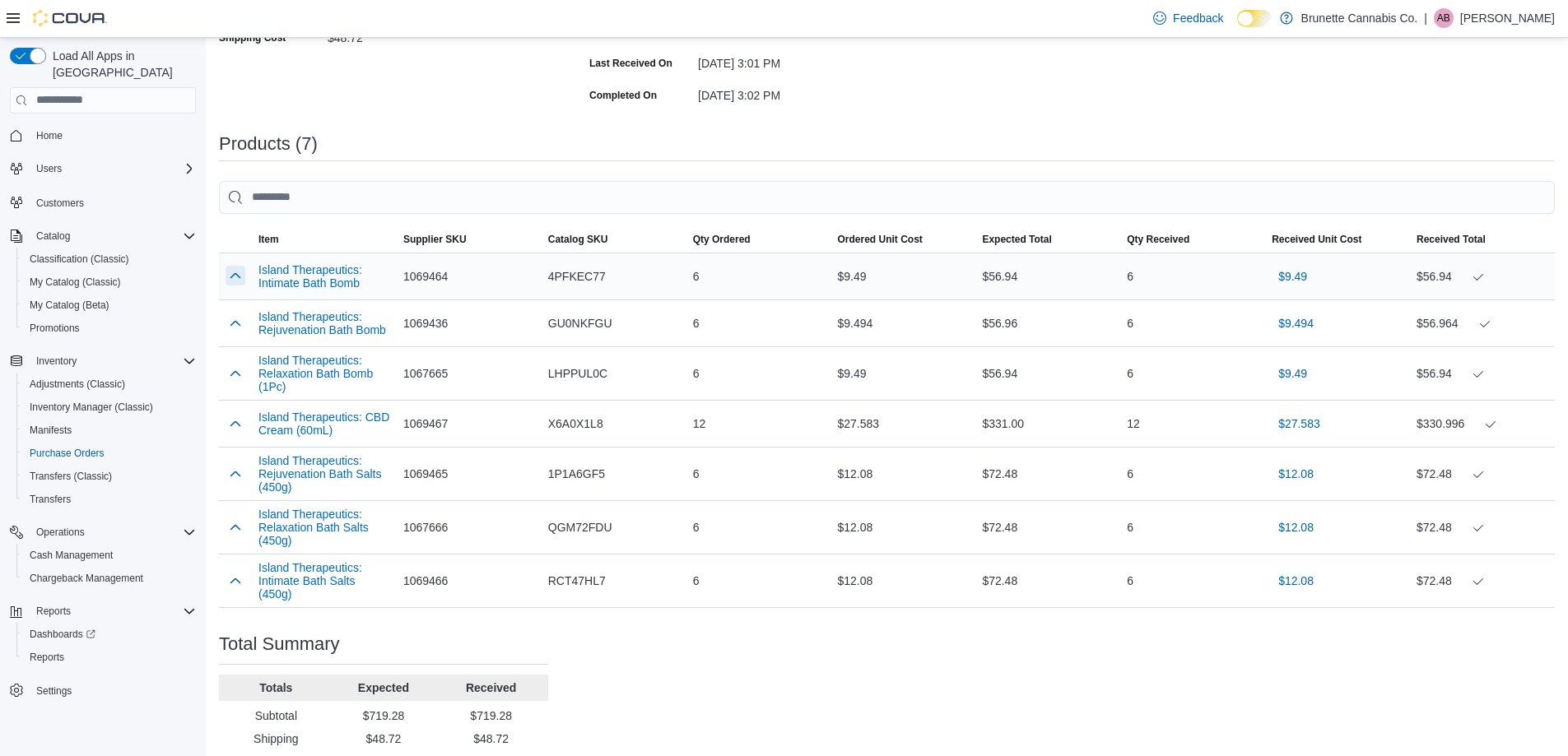
click at [231, 275] on button "button" at bounding box center [234, 275] width 20 height 20
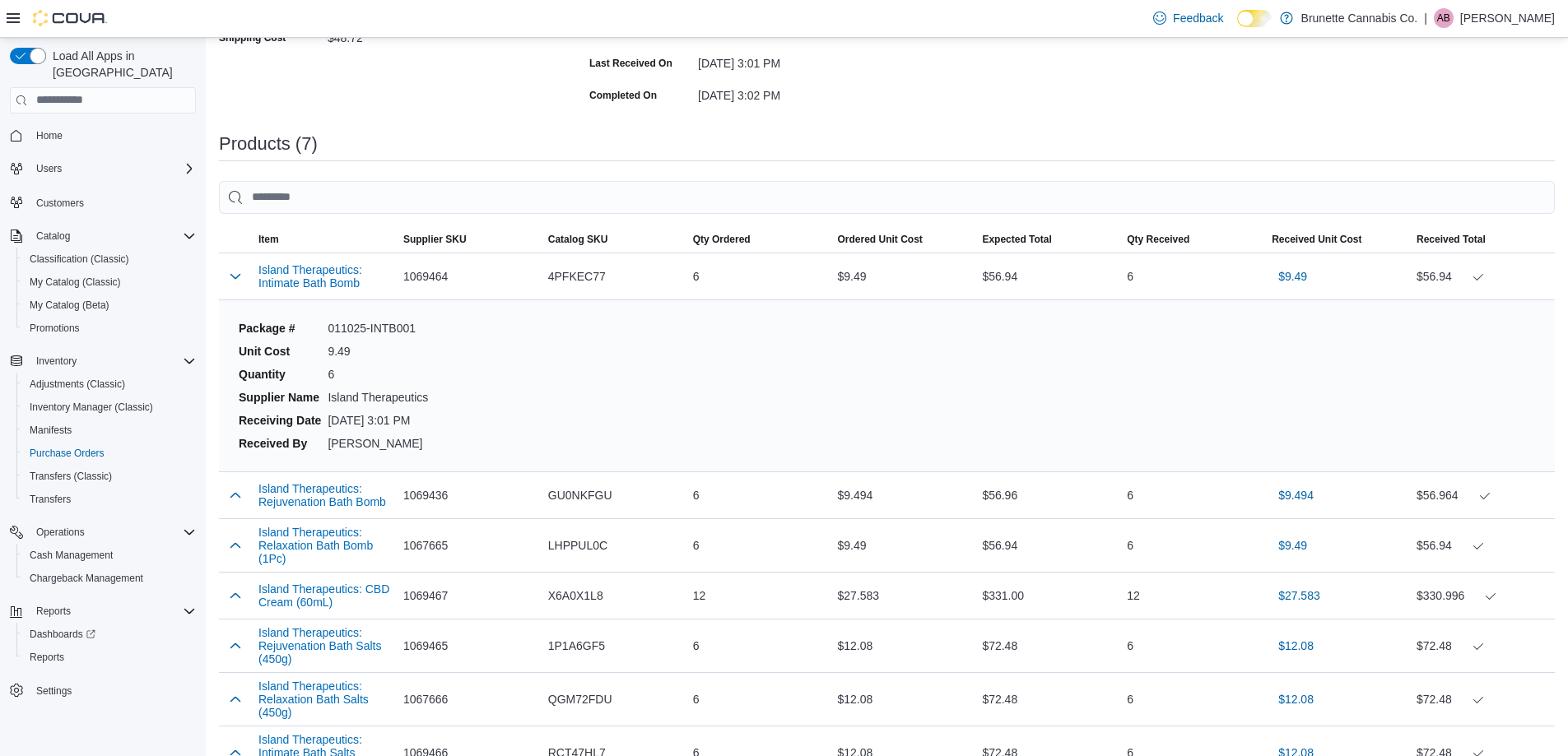
click at [979, 408] on div "Package # 011025-INTB001 Unit Cost 9.49 Quantity 6 Supplier Name Island Therape…" at bounding box center [886, 386] width 1309 height 158
